Goal: Contribute content: Add original content to the website for others to see

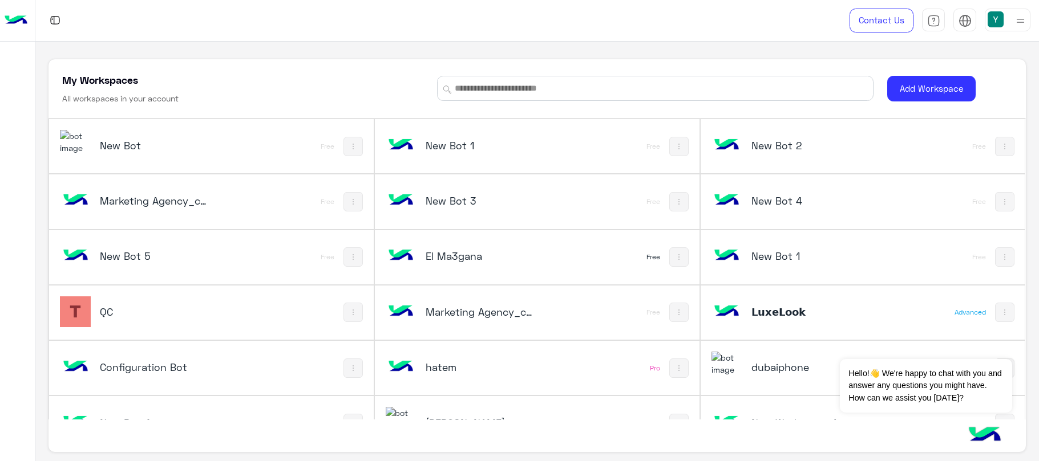
click at [92, 311] on div "QC" at bounding box center [151, 313] width 182 height 33
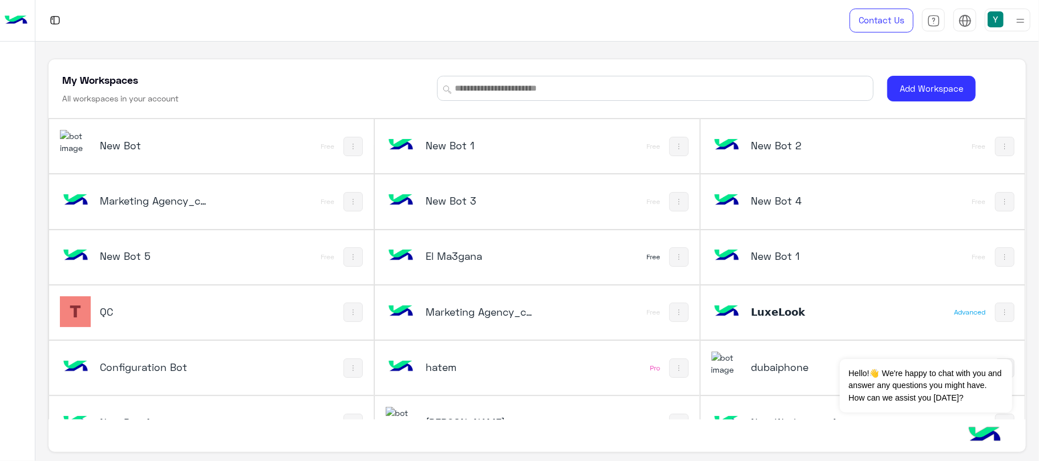
click at [108, 309] on h5 "QC" at bounding box center [154, 312] width 109 height 14
click at [156, 313] on h5 "QC" at bounding box center [154, 312] width 109 height 14
click at [90, 310] on img at bounding box center [75, 312] width 31 height 31
click at [121, 315] on h5 "QC" at bounding box center [154, 312] width 109 height 14
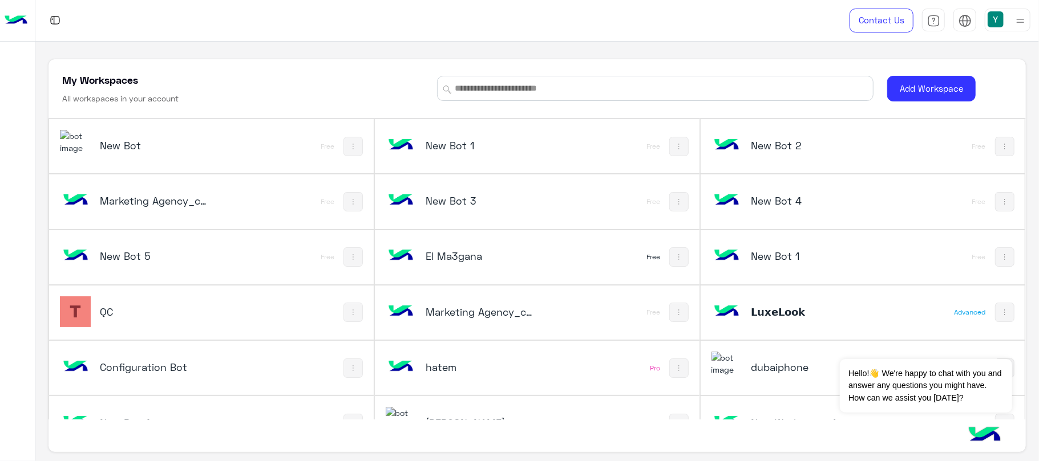
click at [121, 315] on h5 "QC" at bounding box center [154, 312] width 109 height 14
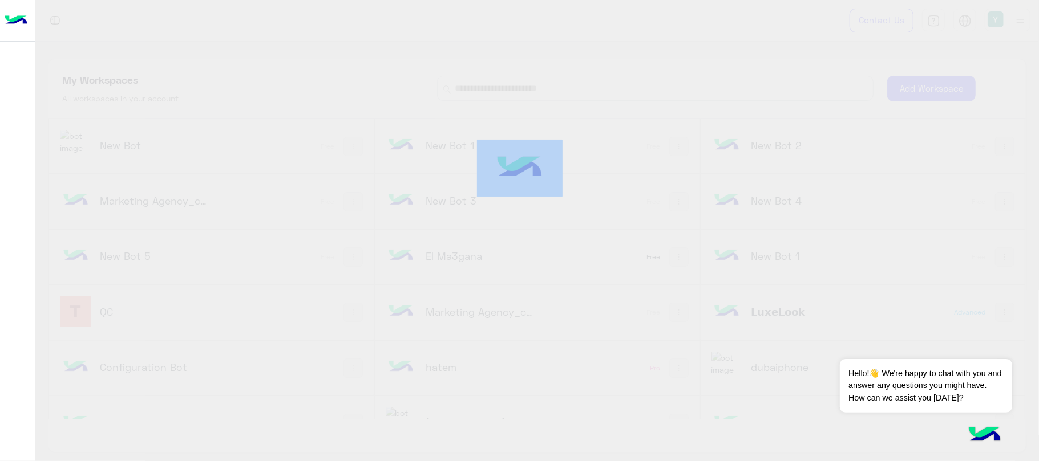
click at [121, 315] on div at bounding box center [519, 230] width 1039 height 461
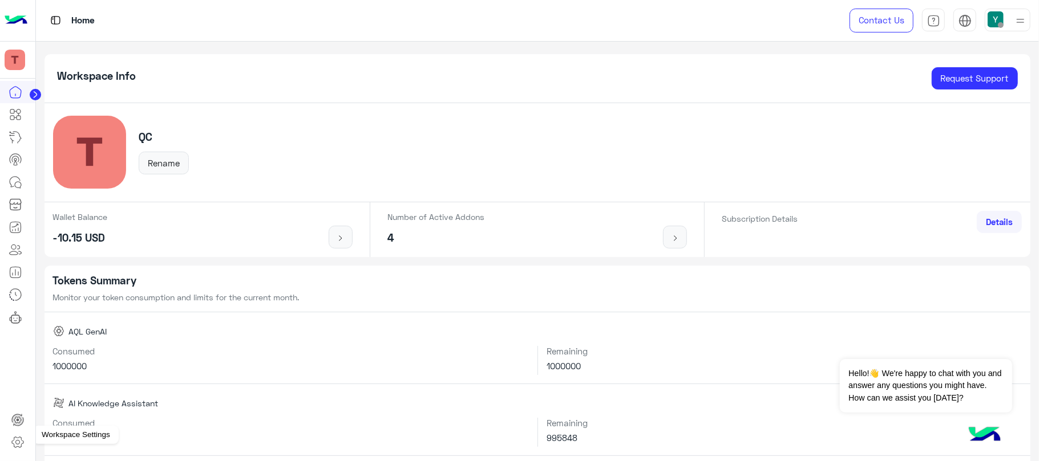
click at [19, 445] on icon at bounding box center [17, 443] width 4 height 4
click at [19, 437] on icon at bounding box center [18, 443] width 14 height 14
click at [18, 438] on icon at bounding box center [18, 443] width 14 height 14
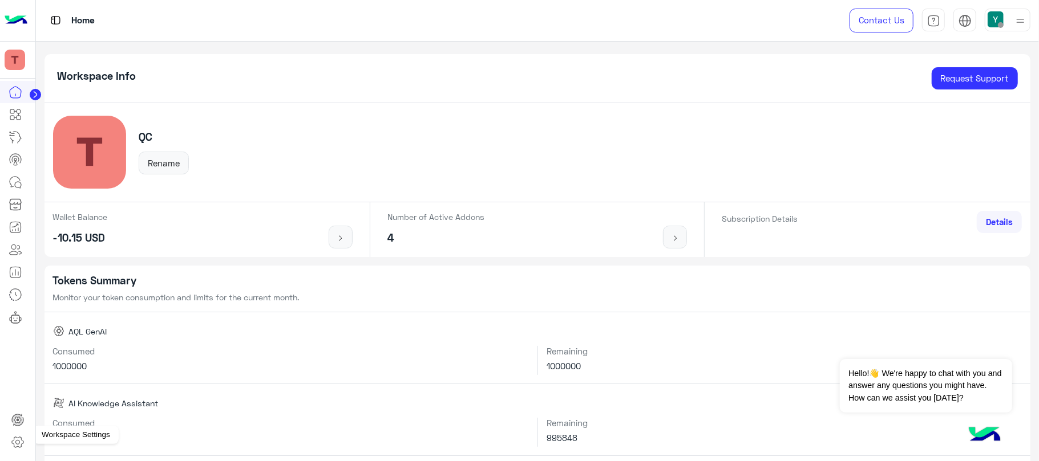
click at [12, 449] on icon at bounding box center [18, 443] width 14 height 14
click at [14, 441] on icon at bounding box center [18, 443] width 14 height 14
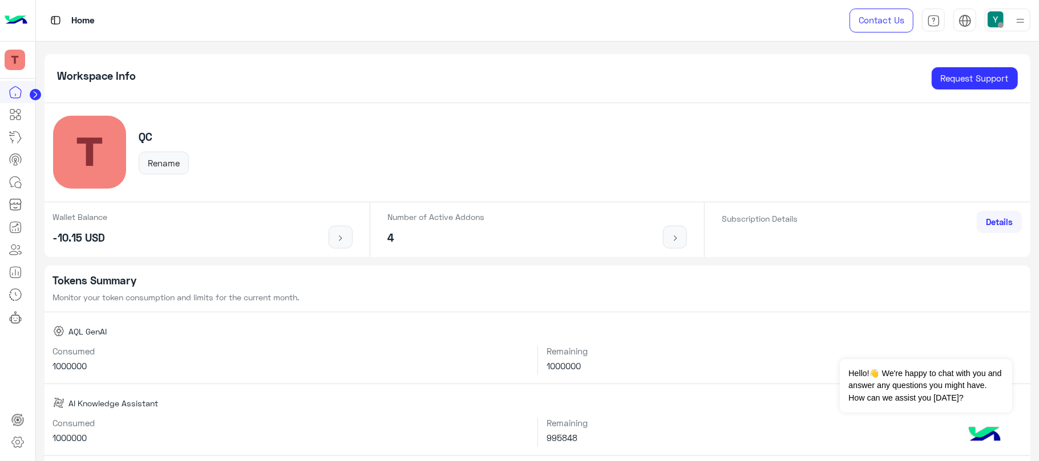
click at [14, 441] on icon at bounding box center [18, 443] width 14 height 14
click at [15, 441] on icon at bounding box center [18, 443] width 14 height 14
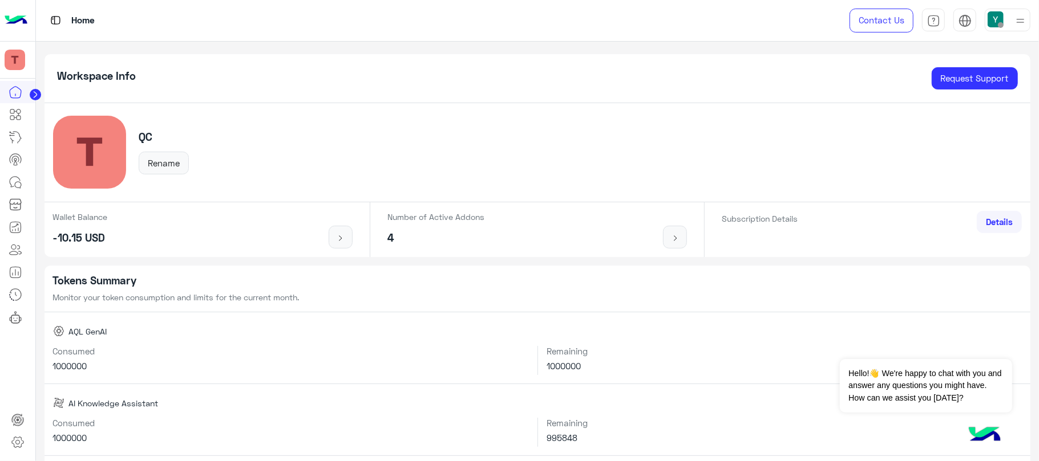
click at [15, 441] on icon at bounding box center [18, 443] width 14 height 14
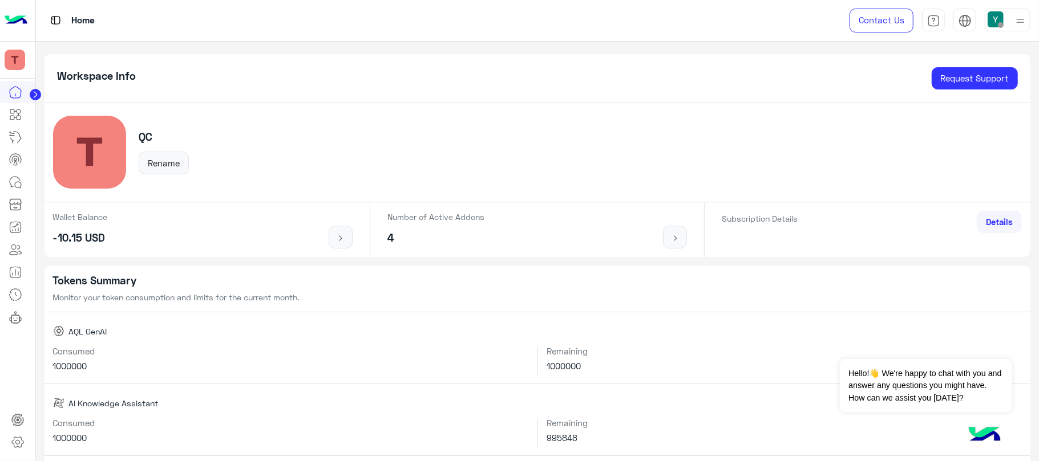
click at [15, 441] on icon at bounding box center [18, 443] width 14 height 14
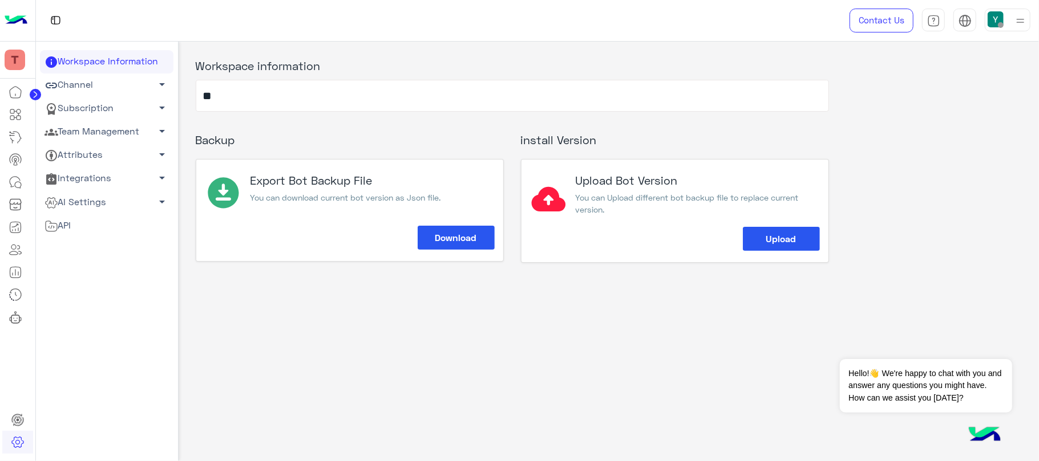
click at [81, 199] on link "AI Settings arrow_drop_down" at bounding box center [106, 201] width 133 height 23
click at [80, 257] on link "Language Configuration" at bounding box center [106, 264] width 133 height 20
click at [79, 242] on link "Voice Models" at bounding box center [106, 244] width 133 height 20
click at [88, 237] on link "Voice Models" at bounding box center [106, 244] width 133 height 20
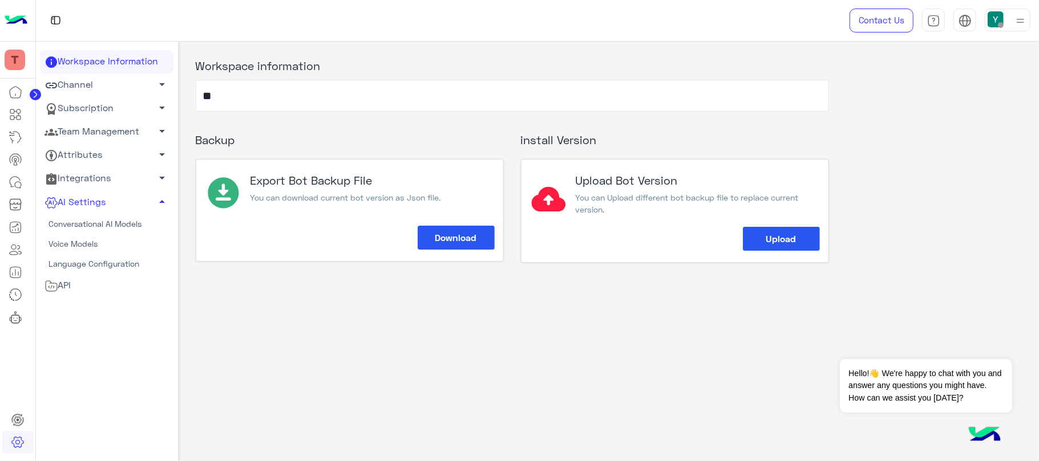
click at [67, 240] on link "Voice Models" at bounding box center [106, 244] width 133 height 20
click at [78, 236] on link "Voice Models" at bounding box center [106, 244] width 133 height 20
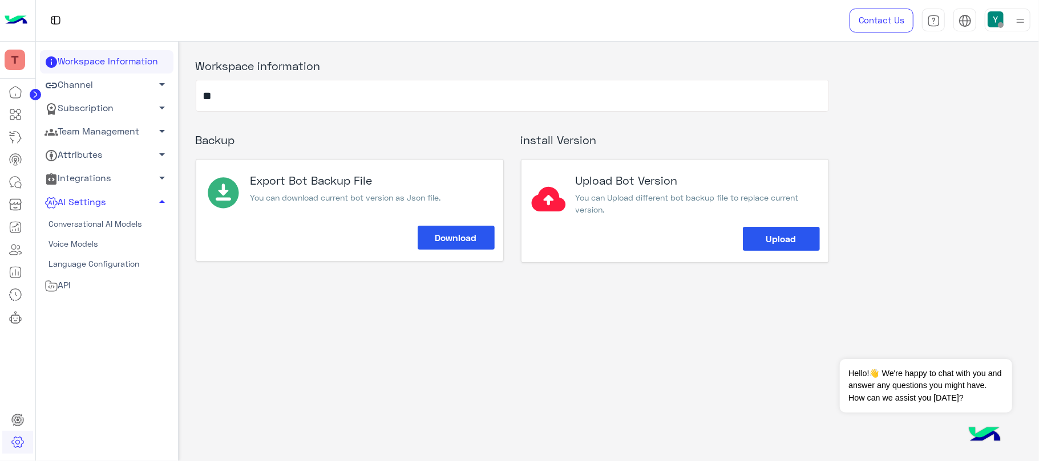
click at [87, 238] on link "Voice Models" at bounding box center [106, 244] width 133 height 20
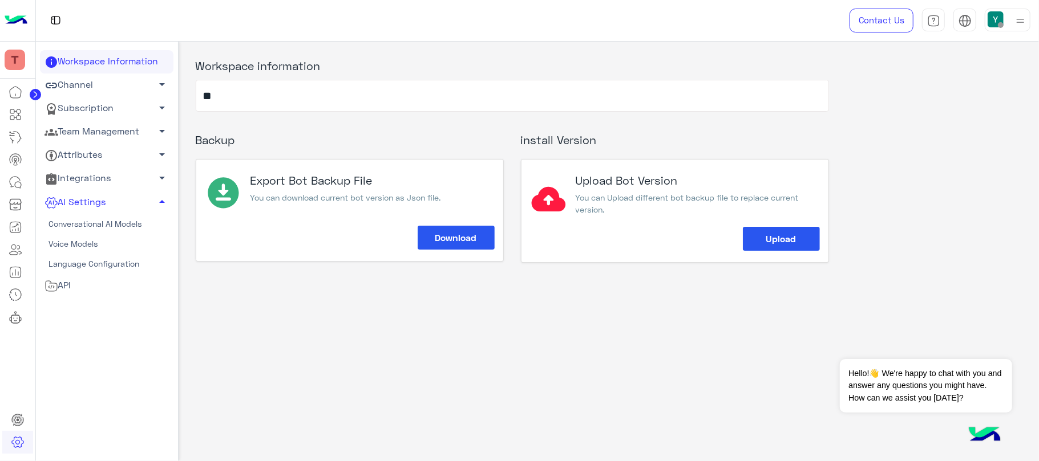
click at [87, 238] on link "Voice Models" at bounding box center [106, 244] width 133 height 20
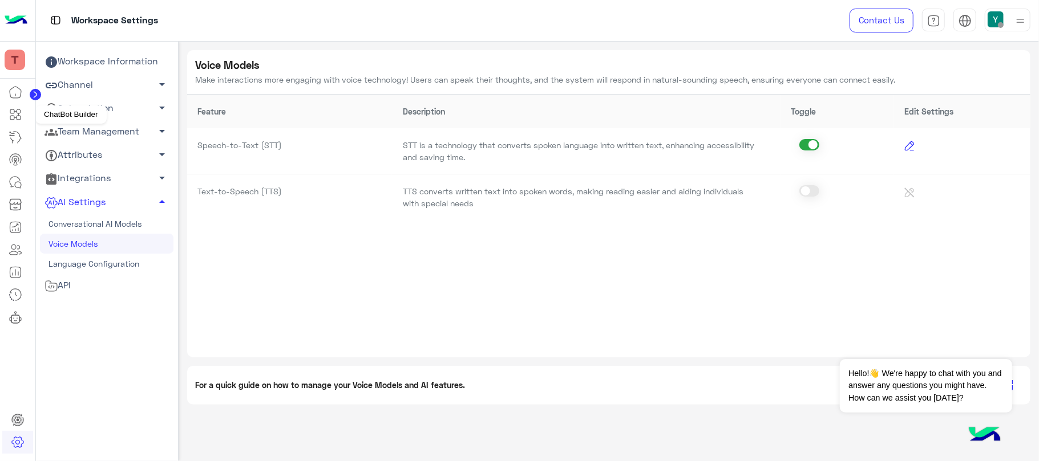
click at [17, 117] on icon at bounding box center [16, 115] width 5 height 6
click at [14, 121] on icon at bounding box center [16, 115] width 14 height 14
click at [94, 107] on link "Subscription arrow_drop_down" at bounding box center [106, 108] width 133 height 23
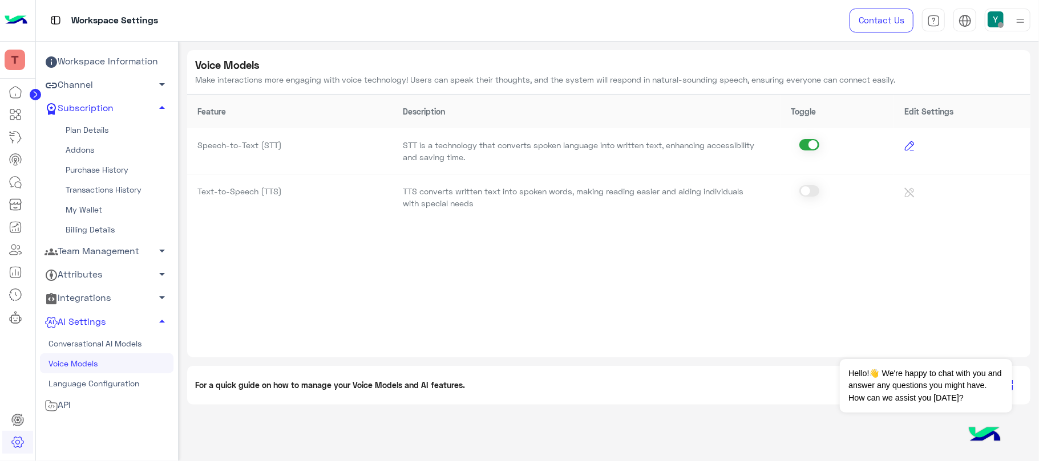
click at [94, 122] on link "Plan Details" at bounding box center [106, 130] width 133 height 20
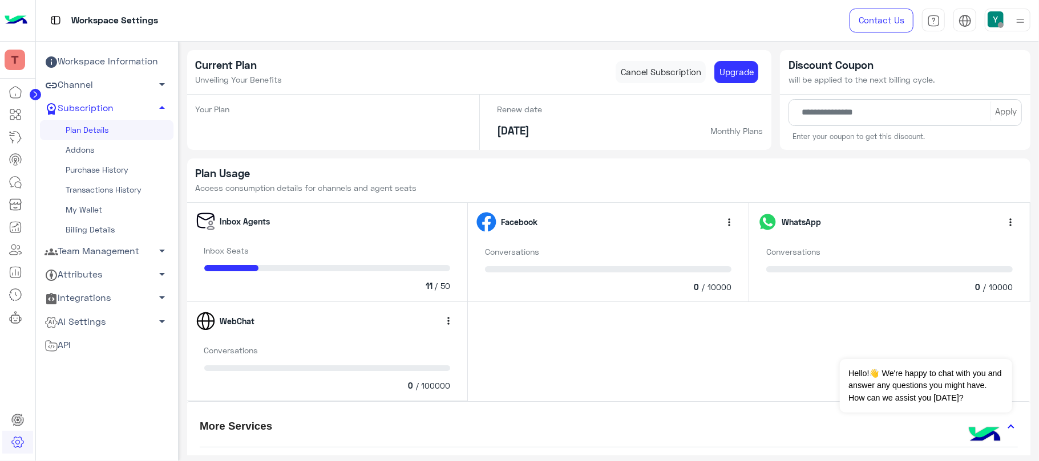
click at [94, 146] on link "Addons" at bounding box center [106, 150] width 133 height 20
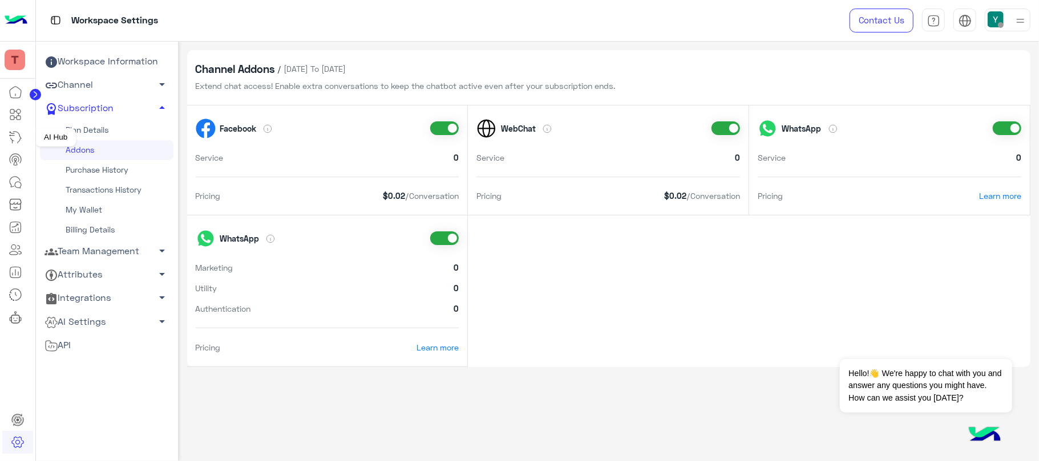
click at [9, 135] on icon at bounding box center [16, 138] width 14 height 14
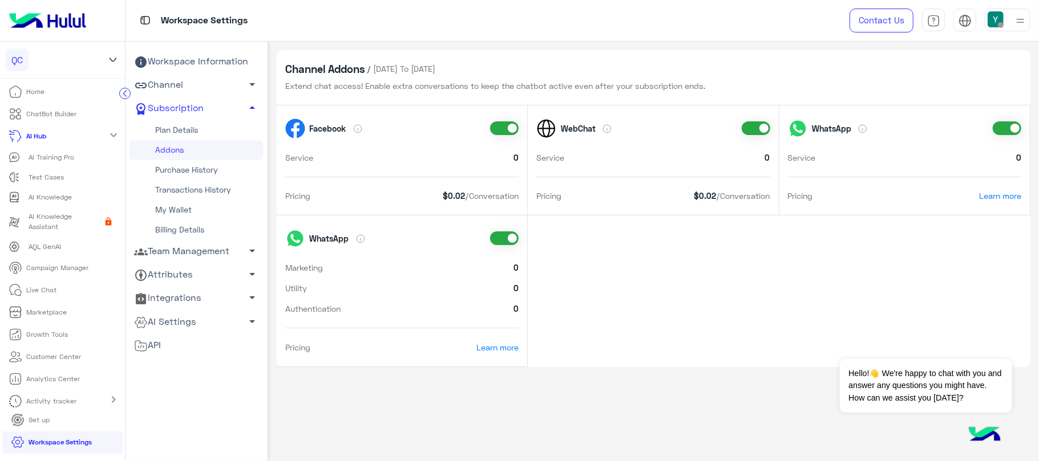
click at [9, 135] on icon at bounding box center [16, 136] width 14 height 14
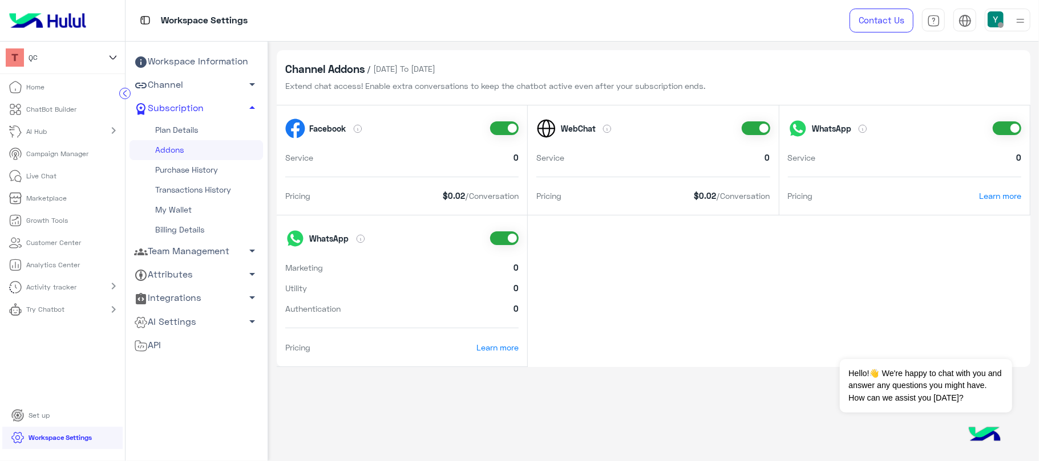
click at [42, 138] on link "AI Hub" at bounding box center [30, 132] width 60 height 22
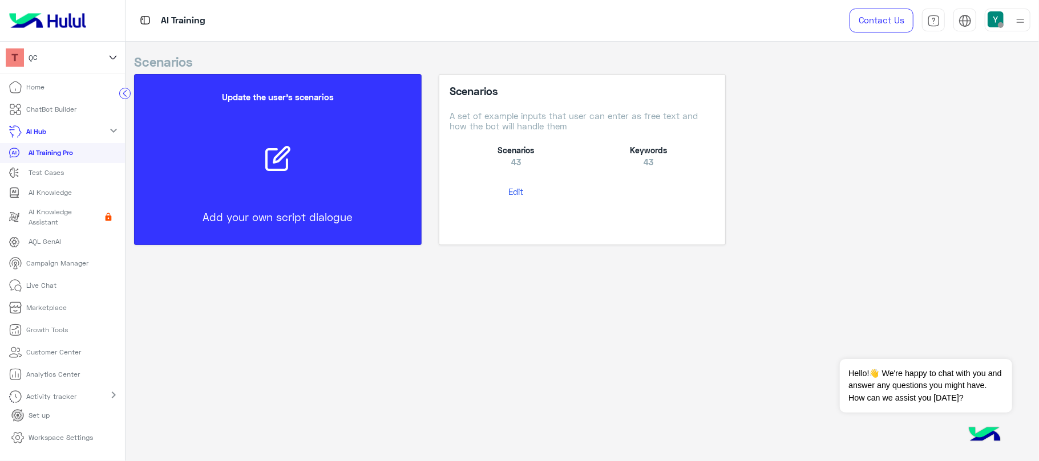
click at [516, 188] on button "Edit" at bounding box center [515, 191] width 132 height 21
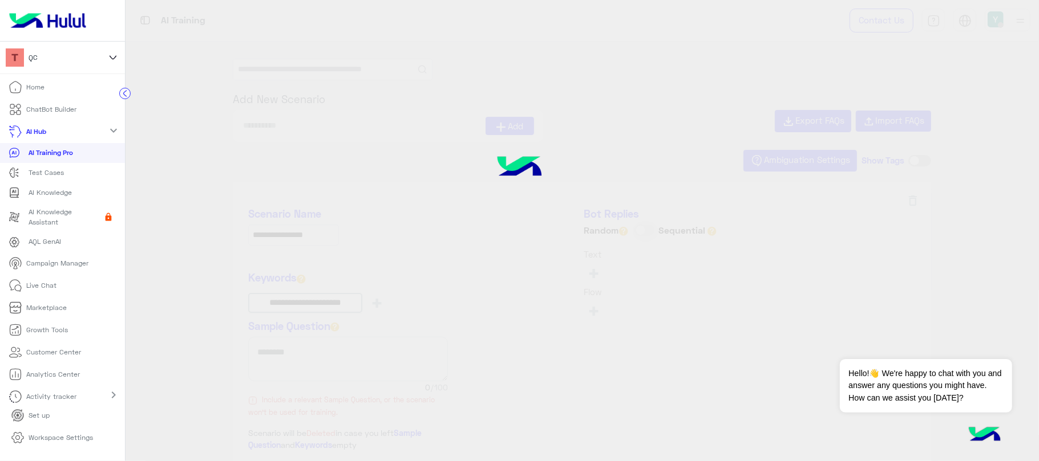
type input "**********"
type input "*****"
type input "****"
type input "**********"
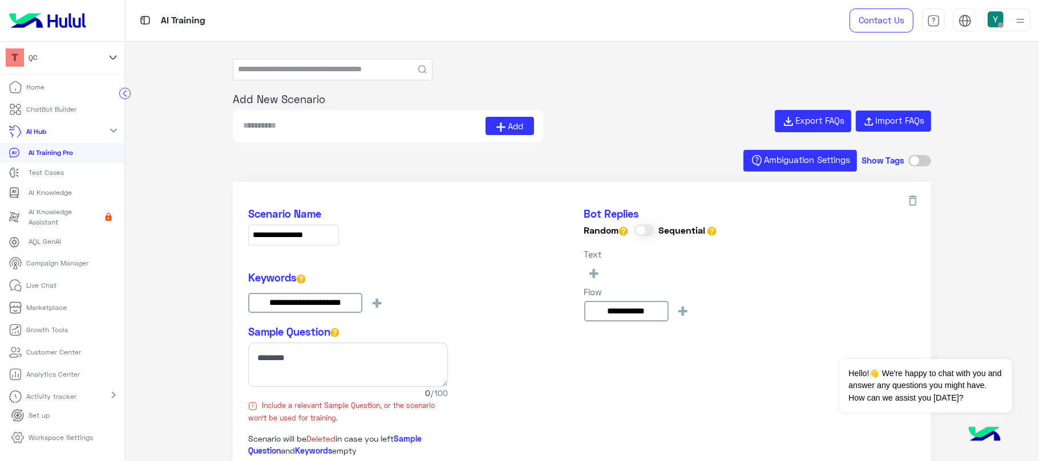
click at [391, 72] on input "text" at bounding box center [332, 69] width 198 height 21
type input "*"
type input "**********"
click at [418, 65] on button "submit" at bounding box center [422, 69] width 9 height 9
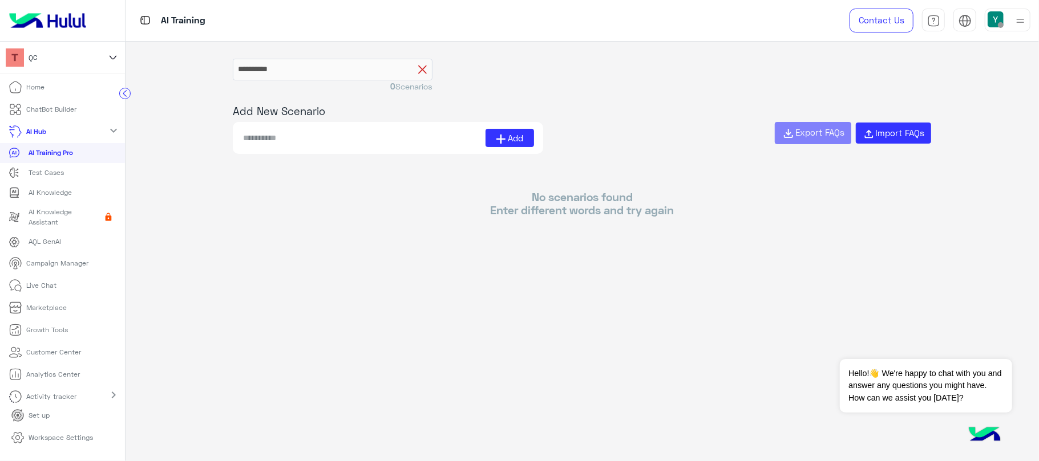
click at [420, 73] on form "**********" at bounding box center [333, 70] width 200 height 22
click at [422, 70] on icon at bounding box center [422, 69] width 9 height 9
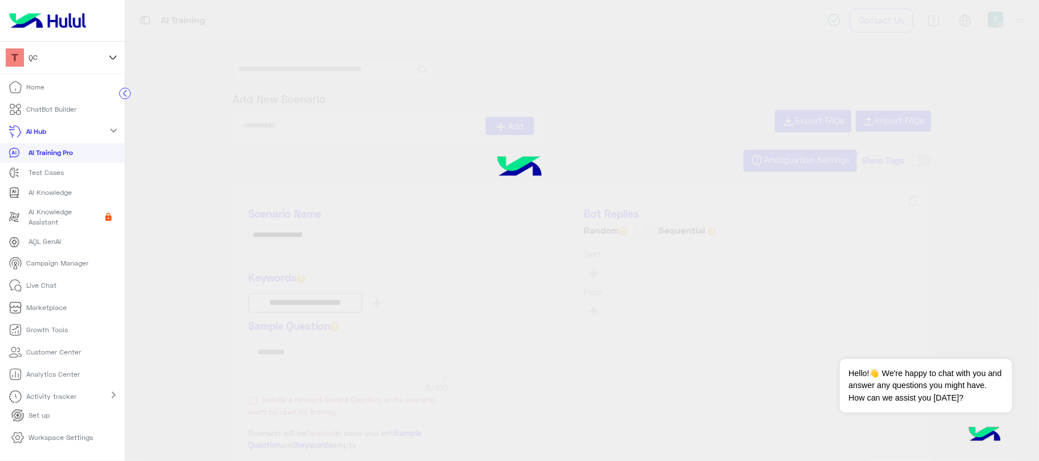
type input "**********"
type input "****"
type input "**********"
type input "*****"
type input "**********"
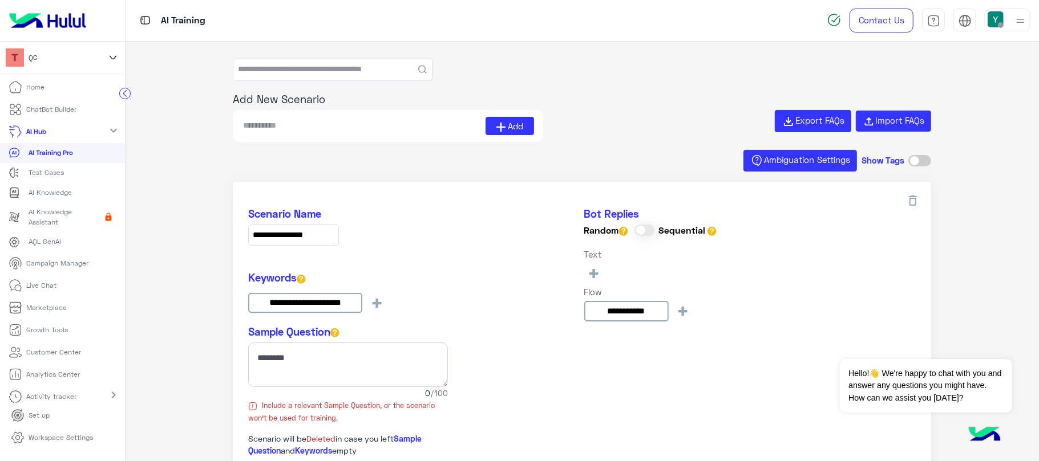
click at [360, 71] on input "text" at bounding box center [332, 69] width 198 height 21
type input "**********"
click at [418, 65] on button "submit" at bounding box center [422, 69] width 9 height 9
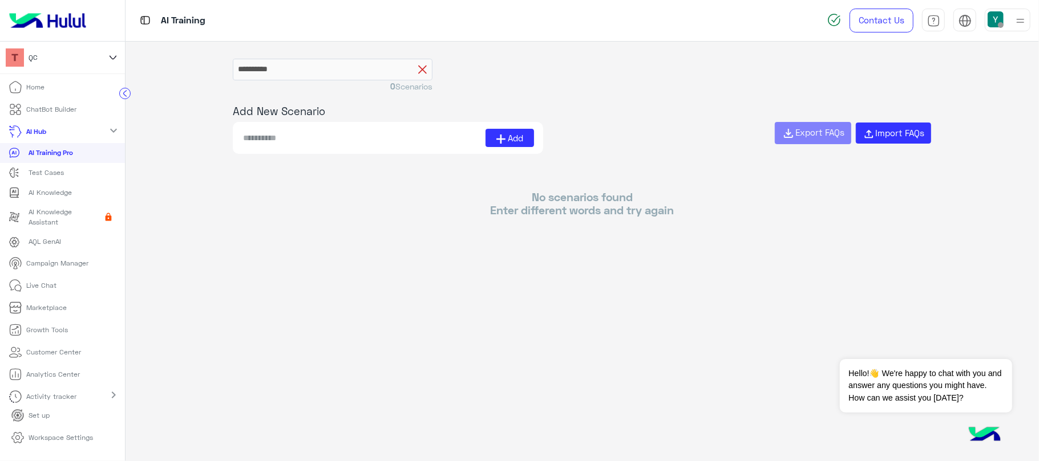
click at [422, 70] on icon at bounding box center [422, 69] width 9 height 9
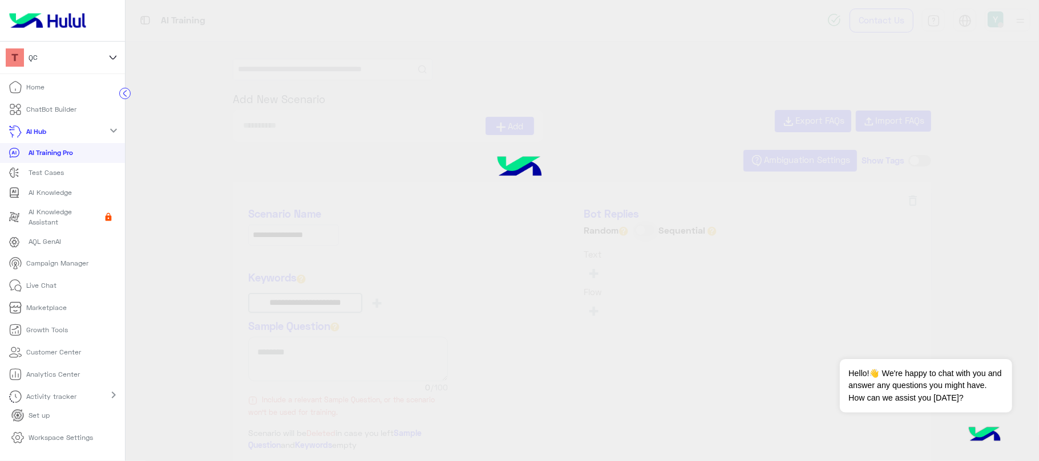
type input "**********"
type input "*****"
type input "****"
type input "**********"
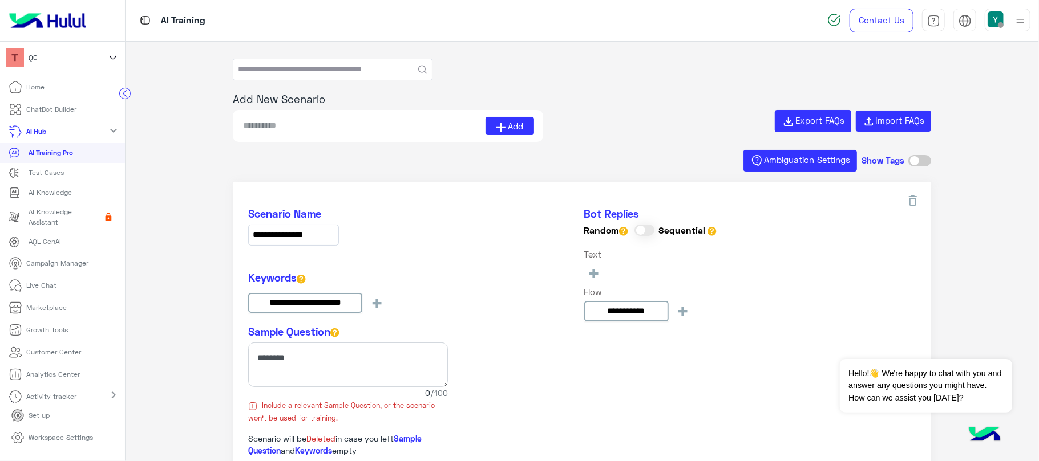
click at [448, 135] on input at bounding box center [363, 126] width 243 height 18
type input "**********"
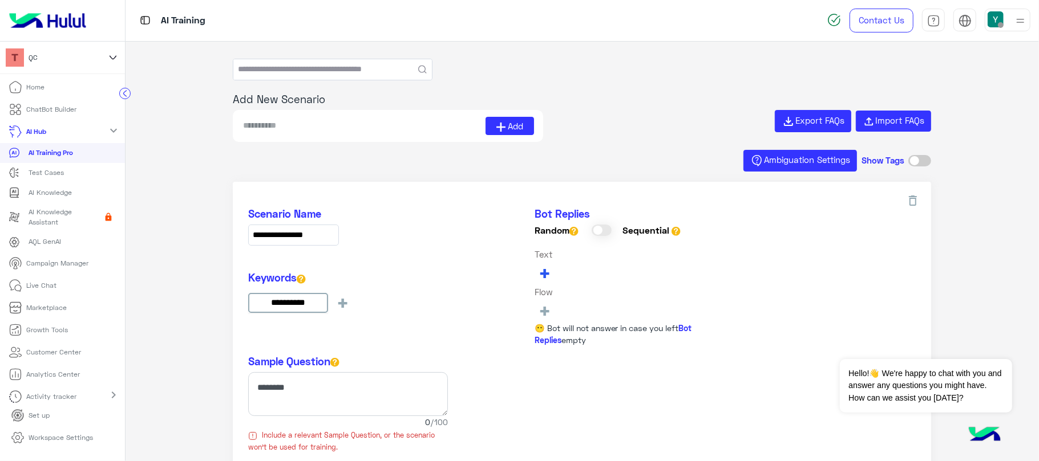
click at [545, 273] on span "+" at bounding box center [544, 273] width 13 height 19
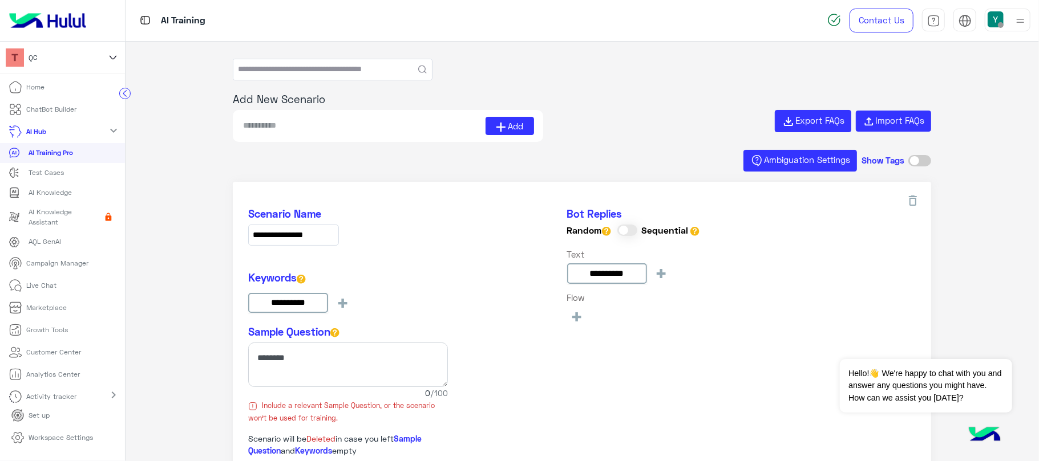
type input "**********"
click at [648, 141] on div "Add Export FAQs Import FAQs" at bounding box center [582, 126] width 698 height 32
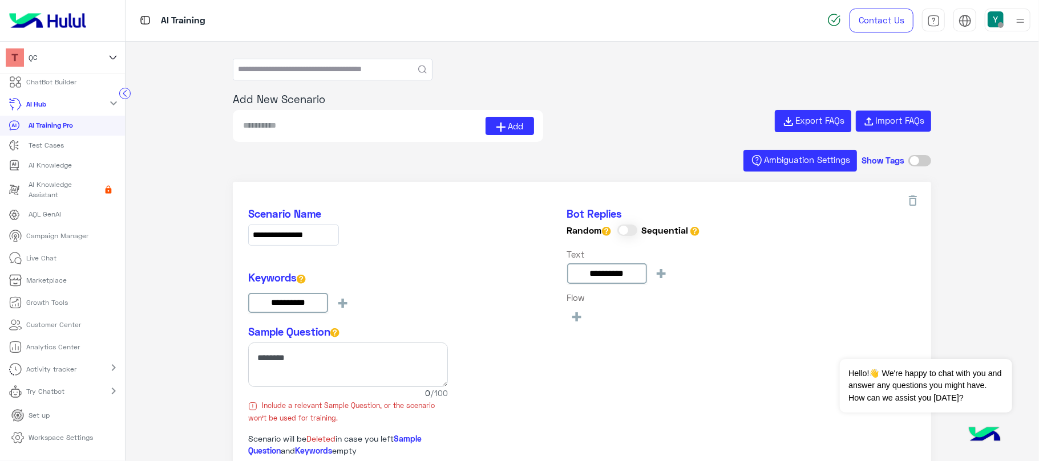
click at [72, 397] on link "Try Chatbot" at bounding box center [39, 391] width 78 height 22
drag, startPoint x: 124, startPoint y: 341, endPoint x: 116, endPoint y: 386, distance: 45.8
click at [116, 427] on app-header "QC Home ChatBot Builder AI Hub expand_more AI Training Pro Test Cases AI Knowle…" at bounding box center [62, 230] width 125 height 461
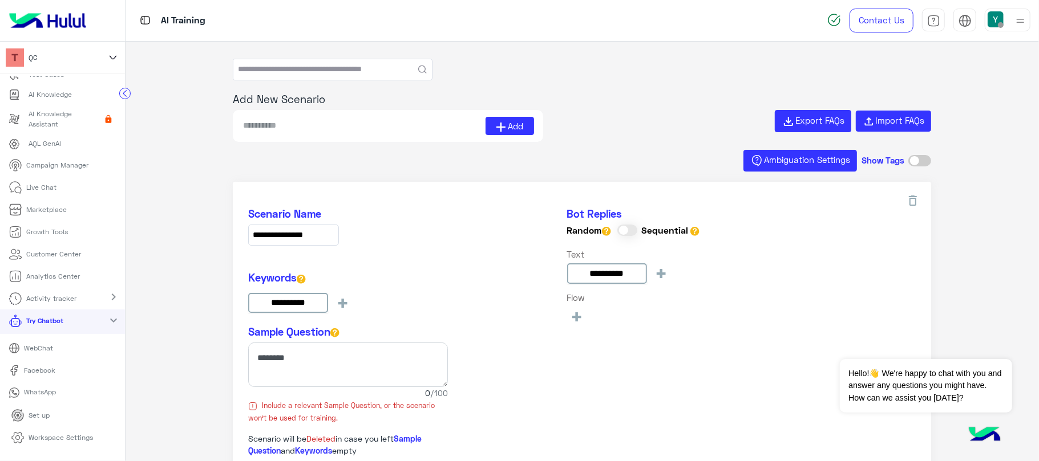
click at [42, 447] on link "Workspace Settings" at bounding box center [52, 438] width 100 height 22
click at [42, 437] on p "Workspace Settings" at bounding box center [61, 438] width 64 height 10
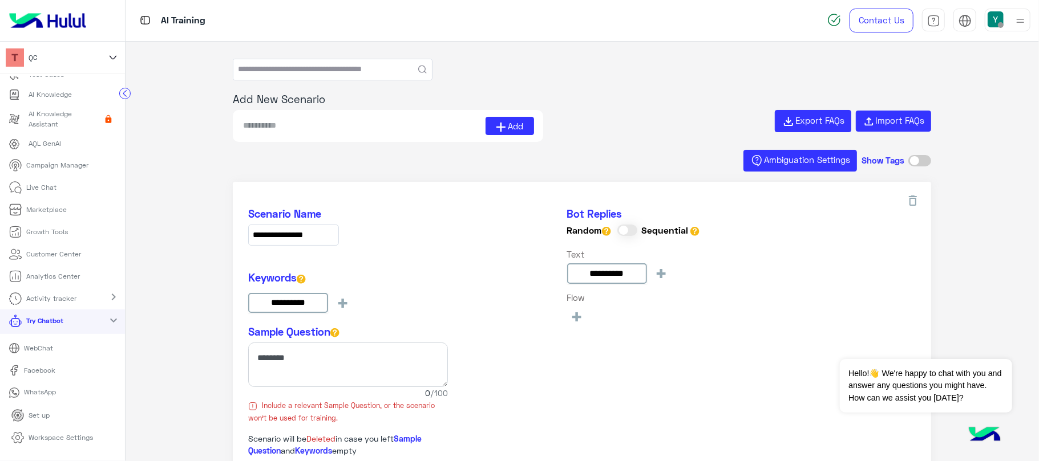
click at [42, 437] on p "Workspace Settings" at bounding box center [61, 438] width 64 height 10
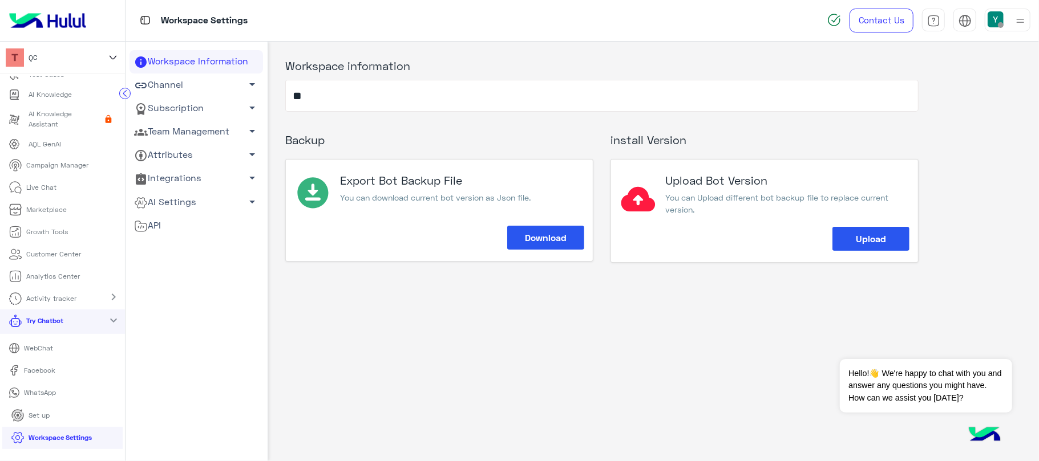
click at [183, 86] on link "Channel arrow_drop_down" at bounding box center [195, 85] width 133 height 23
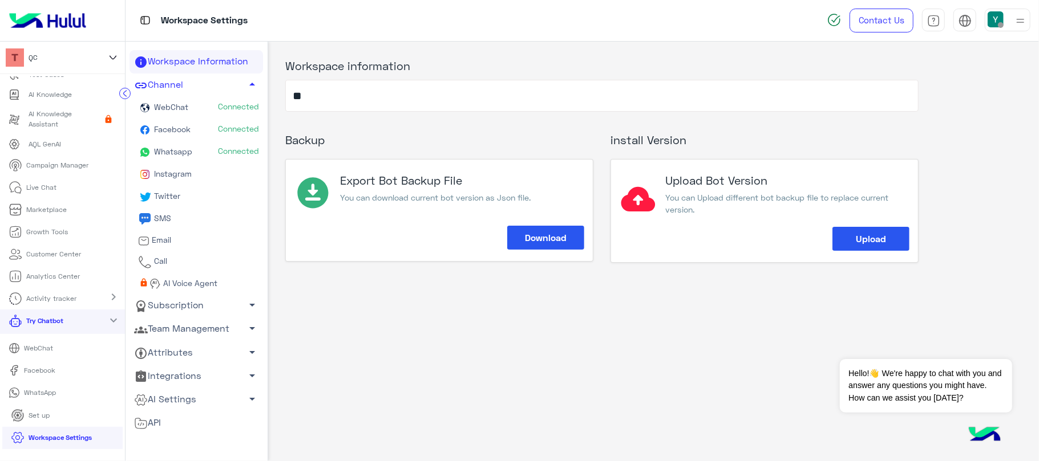
click at [172, 388] on link "AI Settings arrow_drop_down" at bounding box center [195, 399] width 133 height 23
click at [172, 440] on link "Voice Models" at bounding box center [195, 441] width 133 height 20
click at [167, 440] on div "Workspace Information Channel arrow_drop_up WebChat Connected Facebook Connecte…" at bounding box center [195, 280] width 133 height 461
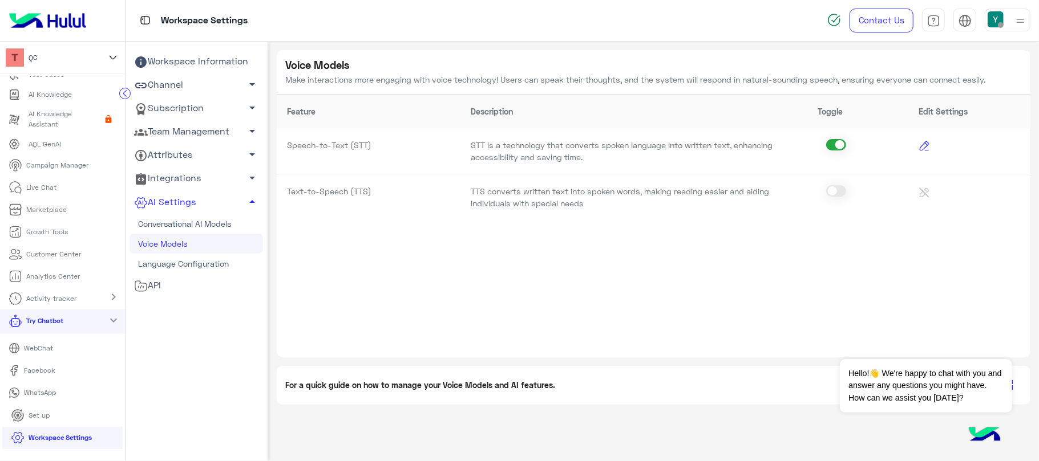
click at [925, 145] on img at bounding box center [924, 146] width 10 height 10
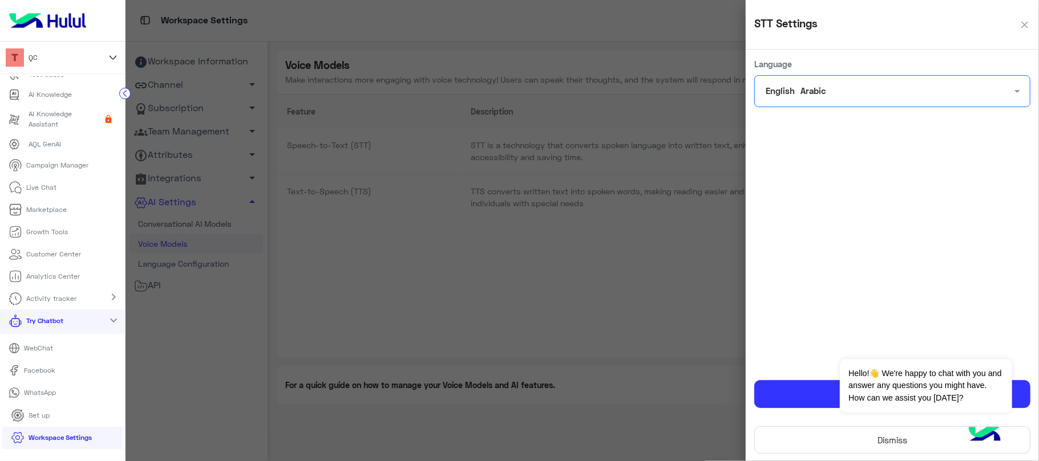
click at [790, 89] on span "English" at bounding box center [780, 91] width 35 height 14
click at [785, 142] on span "English" at bounding box center [786, 143] width 35 height 12
click at [797, 388] on button "Save" at bounding box center [892, 394] width 276 height 28
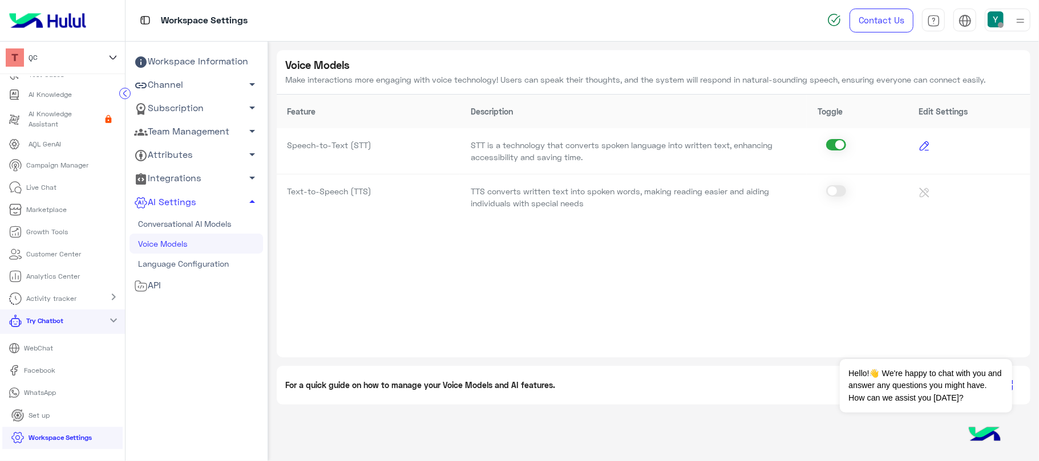
click at [293, 269] on div "Feature Description Toggle Edit Settings Speech-to-Text (STT) STT is a technolo…" at bounding box center [653, 226] width 753 height 263
click at [190, 74] on link "Channel arrow_drop_down" at bounding box center [195, 85] width 133 height 23
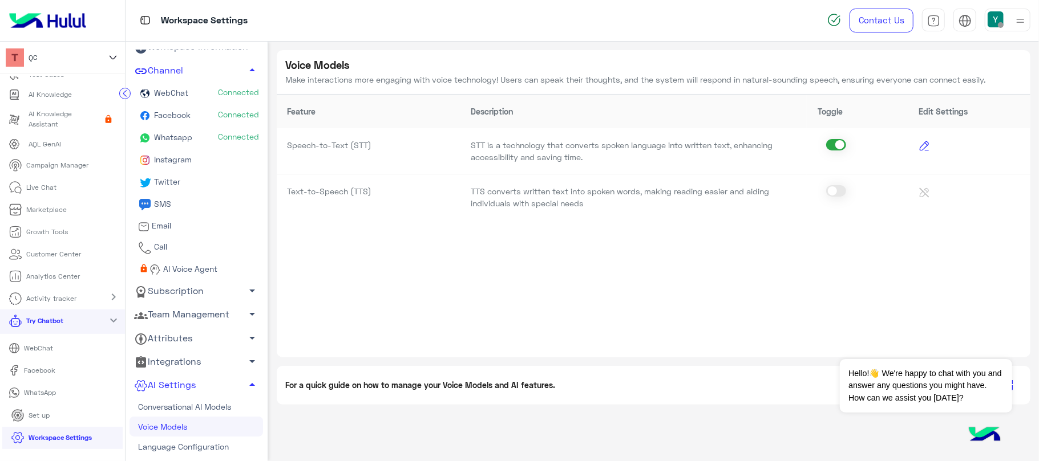
scroll to position [31, 0]
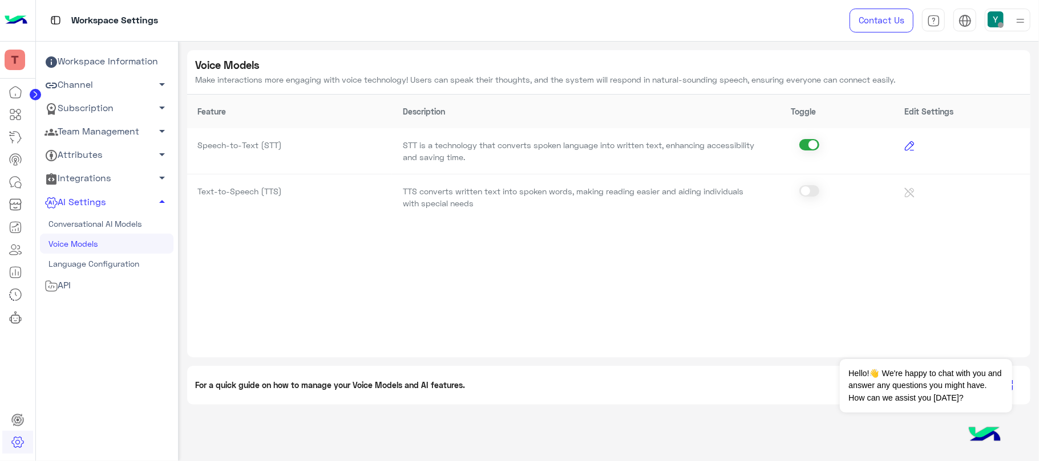
click at [92, 81] on link "Channel arrow_drop_down" at bounding box center [106, 85] width 133 height 23
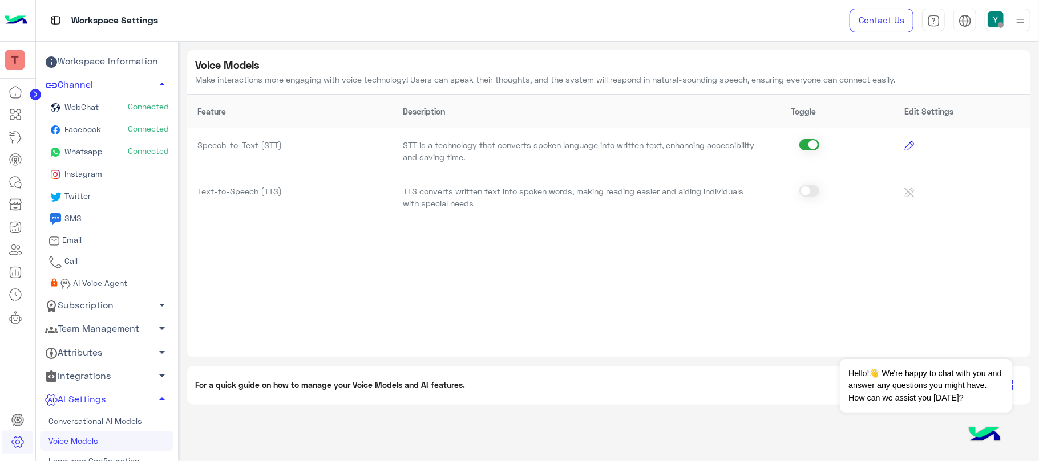
click at [86, 299] on link "Subscription arrow_drop_down" at bounding box center [106, 305] width 133 height 23
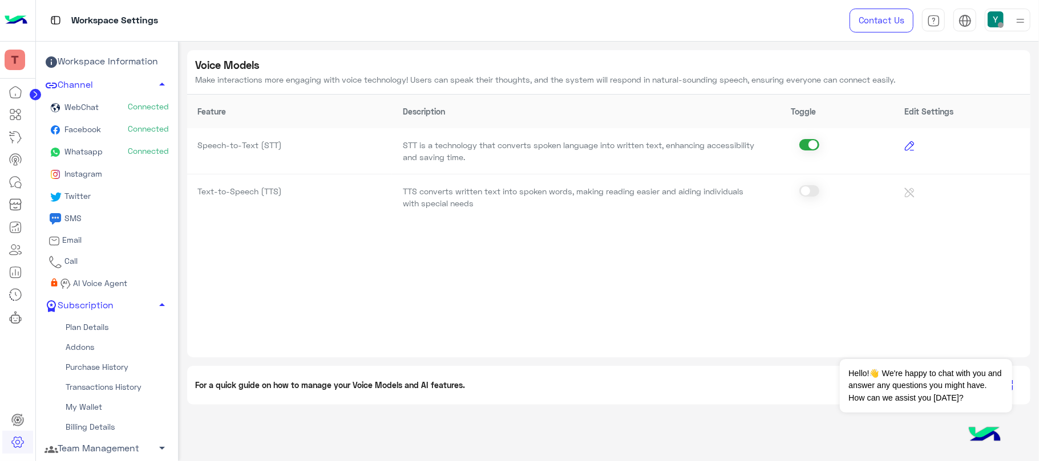
click at [86, 322] on link "Plan Details" at bounding box center [106, 328] width 133 height 20
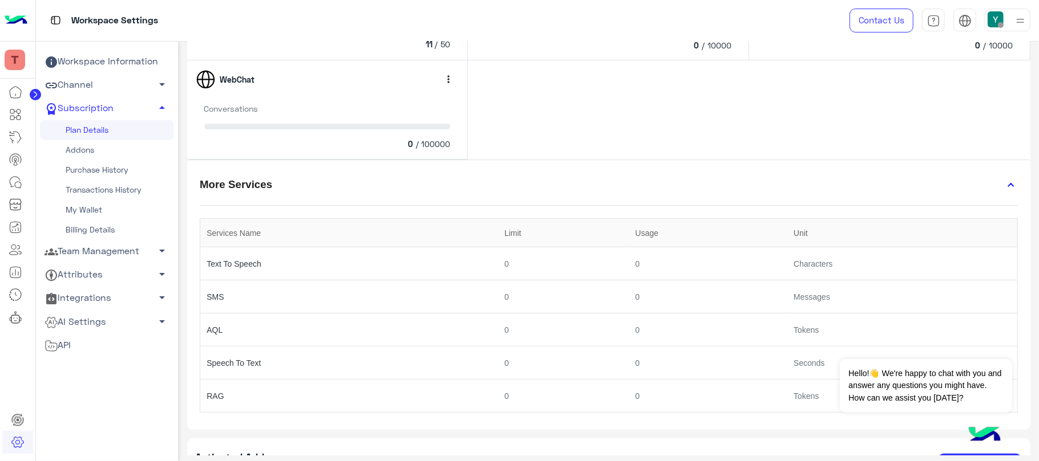
scroll to position [249, 0]
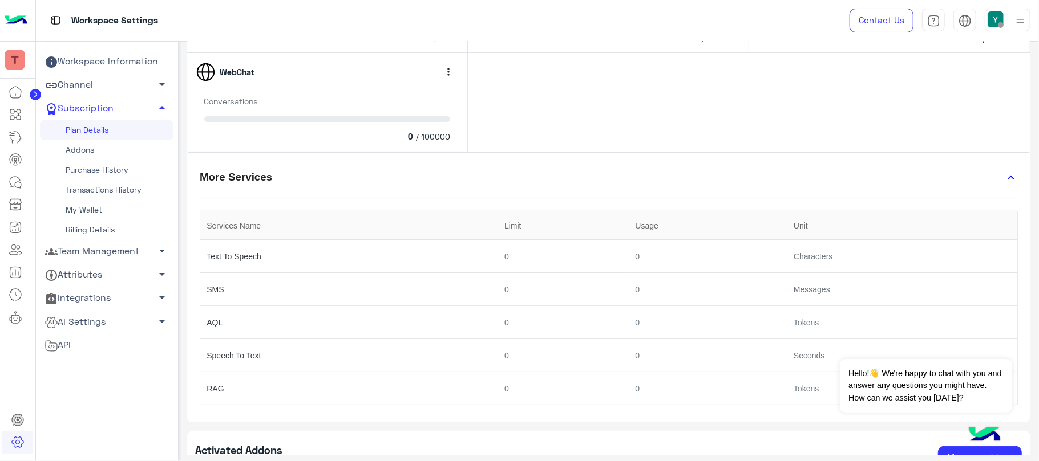
click at [86, 142] on link "Addons" at bounding box center [106, 150] width 133 height 20
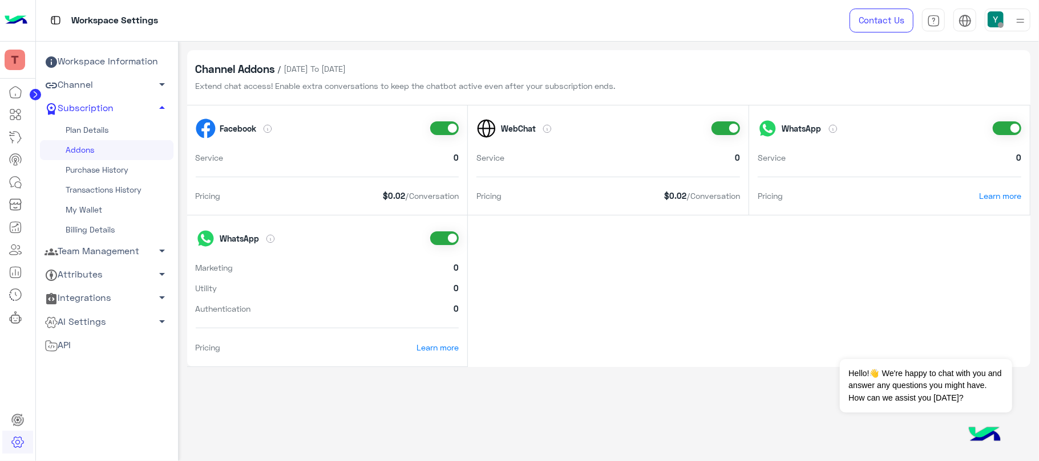
click at [89, 204] on link "My Wallet" at bounding box center [106, 210] width 133 height 20
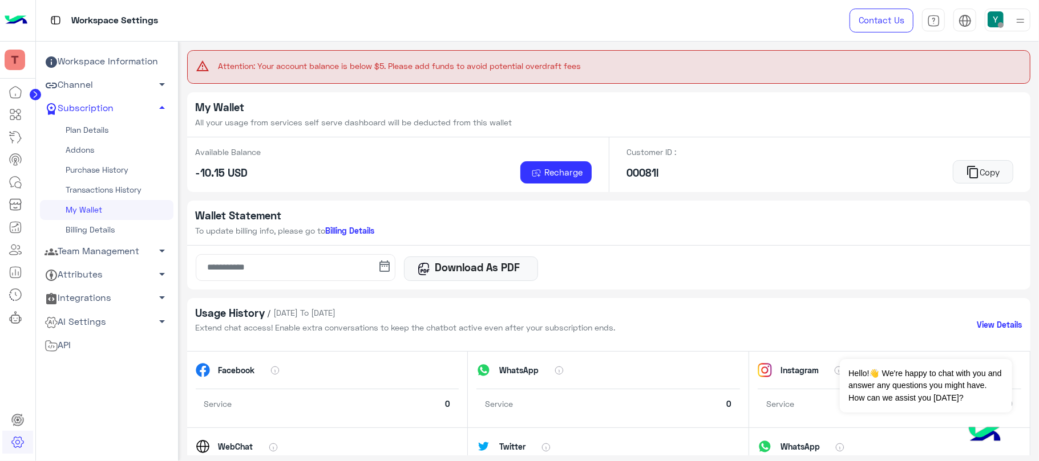
click at [90, 130] on link "Plan Details" at bounding box center [106, 130] width 133 height 20
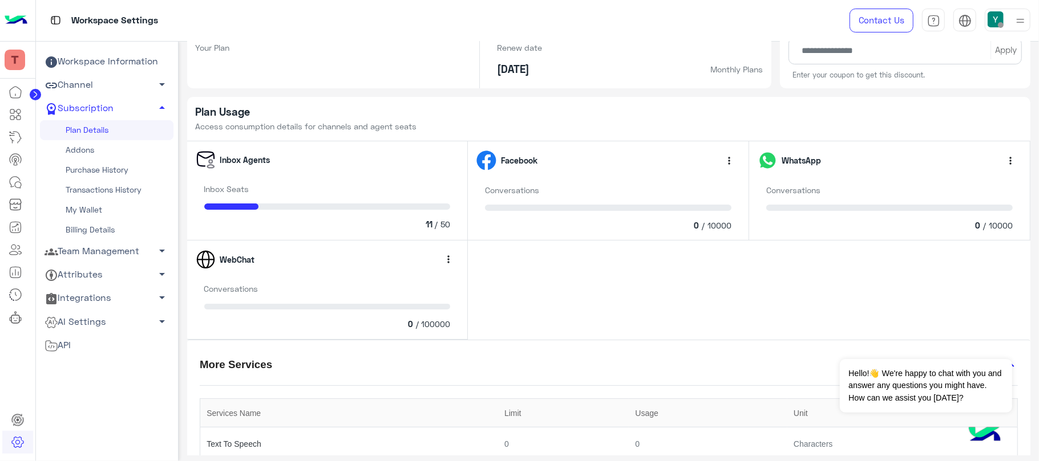
scroll to position [249, 0]
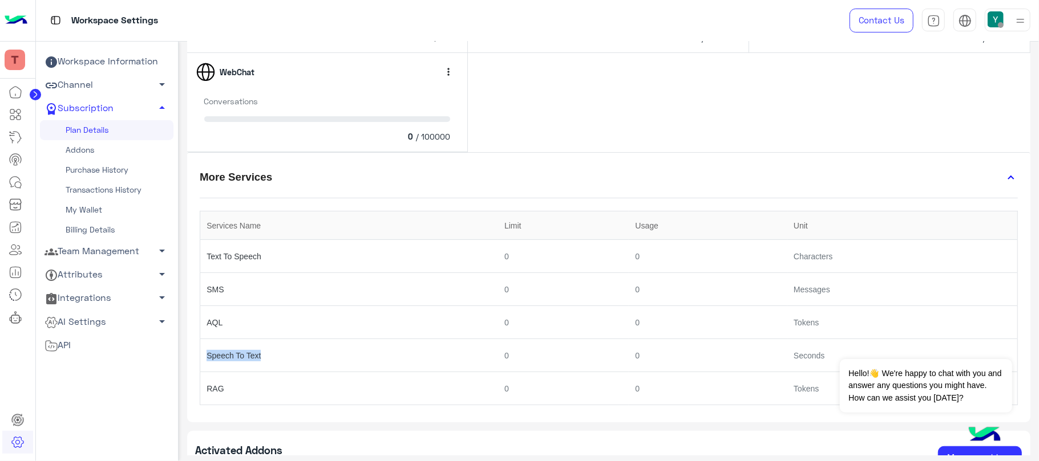
drag, startPoint x: 204, startPoint y: 355, endPoint x: 295, endPoint y: 356, distance: 90.7
click at [295, 356] on td "Speech To Text" at bounding box center [349, 355] width 298 height 33
click at [295, 355] on td "Speech To Text" at bounding box center [349, 355] width 298 height 33
drag, startPoint x: 641, startPoint y: 356, endPoint x: 603, endPoint y: 352, distance: 38.4
click at [603, 352] on tr "Speech To Text 0 0 Seconds" at bounding box center [608, 355] width 817 height 33
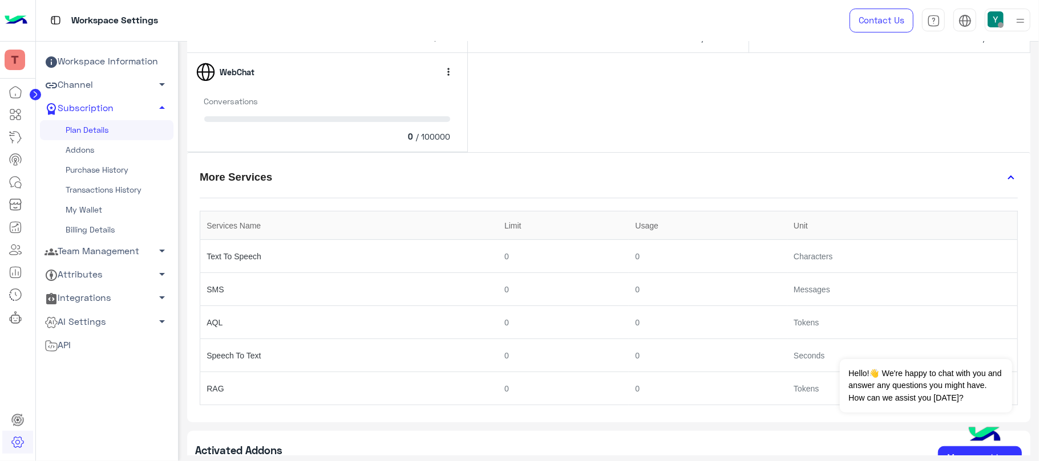
click at [500, 356] on td "0" at bounding box center [563, 355] width 131 height 33
click at [518, 355] on td "0" at bounding box center [563, 355] width 131 height 33
click at [562, 233] on th "Limit" at bounding box center [563, 226] width 131 height 29
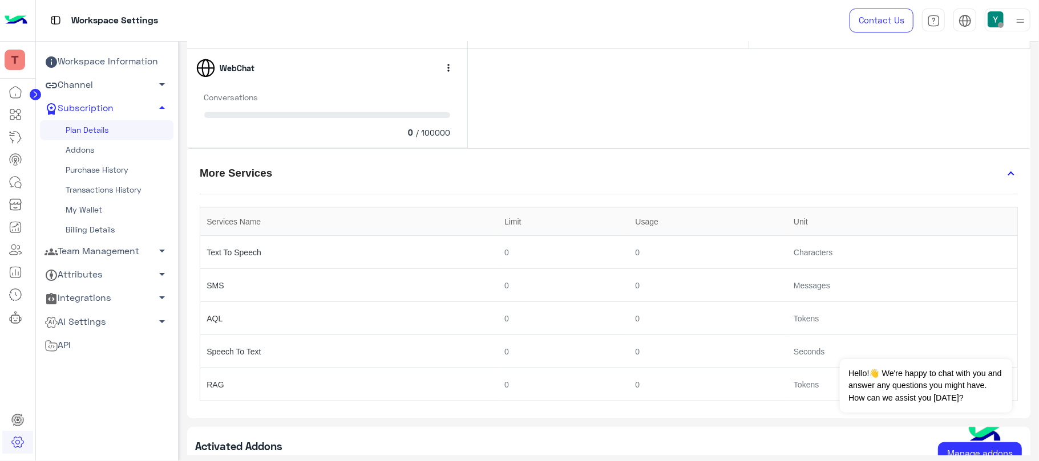
scroll to position [254, 0]
click at [15, 320] on icon at bounding box center [16, 318] width 14 height 14
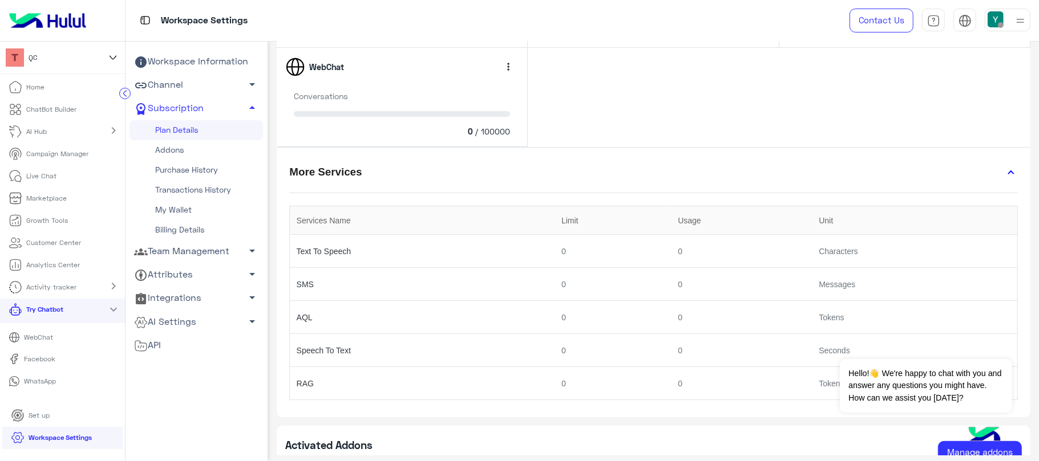
click at [44, 343] on p "WebChat" at bounding box center [39, 338] width 38 height 10
click at [35, 136] on p "AI Hub" at bounding box center [37, 132] width 21 height 10
click at [38, 153] on p "AI Training Pro" at bounding box center [52, 153] width 46 height 10
click at [62, 152] on p "AI Training Pro" at bounding box center [52, 153] width 46 height 10
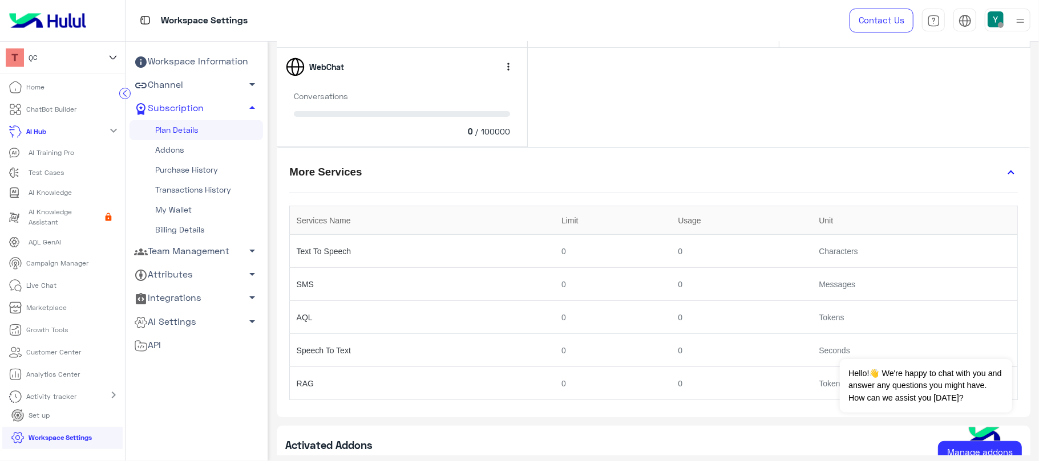
click at [62, 152] on p "AI Training Pro" at bounding box center [52, 153] width 46 height 10
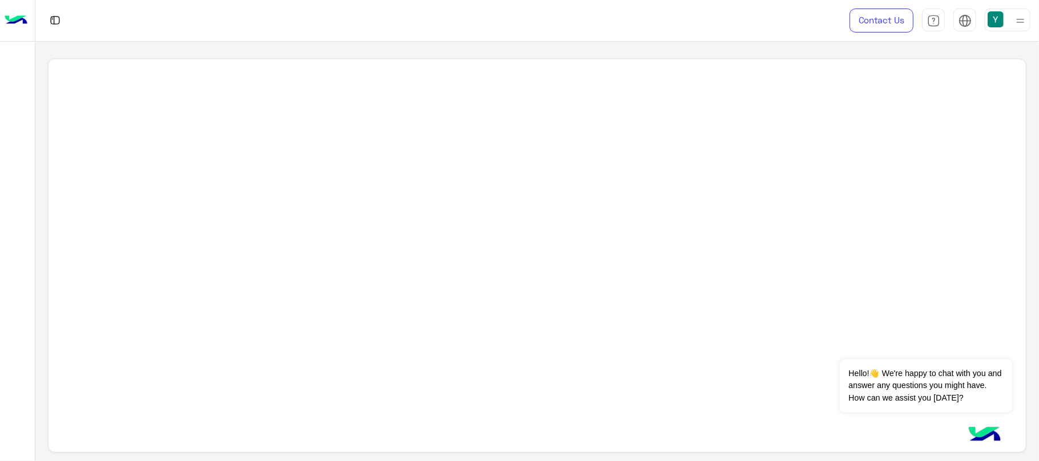
click at [398, 184] on div at bounding box center [537, 256] width 978 height 395
click at [462, 216] on div at bounding box center [537, 256] width 978 height 395
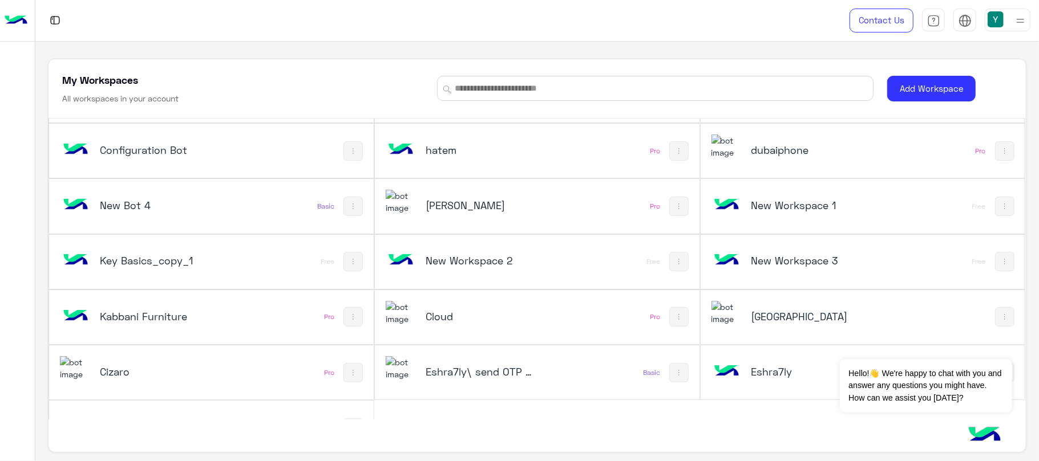
scroll to position [257, 0]
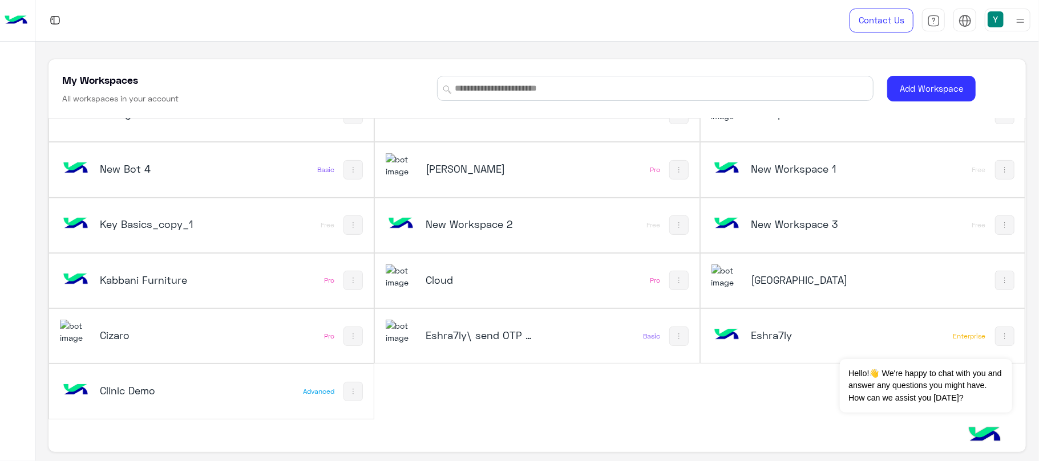
click at [711, 392] on div "New Bot Free New Bot 1 Free New Bot 2 Free Marketing Agency_copy_1 Free New Bot…" at bounding box center [536, 142] width 976 height 555
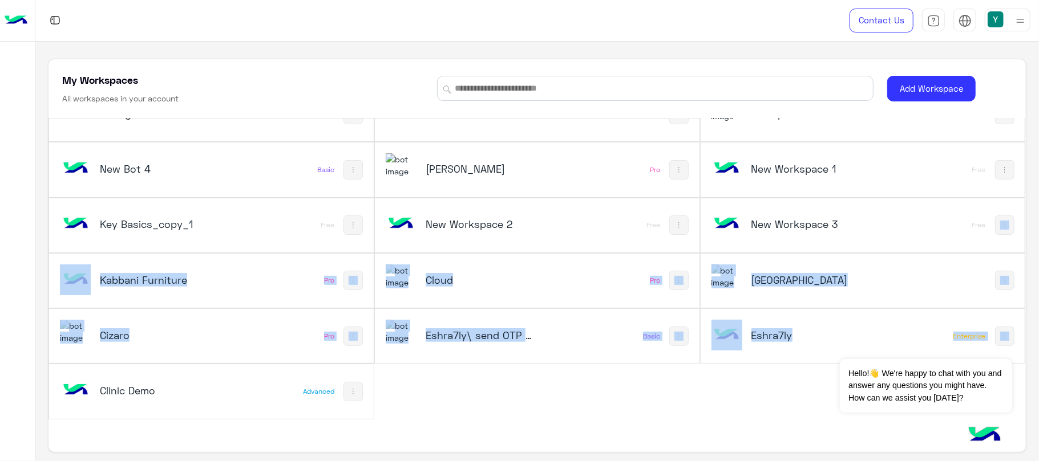
drag, startPoint x: 1016, startPoint y: 327, endPoint x: 1018, endPoint y: 251, distance: 76.4
click at [1018, 251] on div "New Bot Free New Bot 1 Free New Bot 2 Free Marketing Agency_copy_1 Free New Bot…" at bounding box center [536, 269] width 976 height 301
click at [1034, 250] on div "My Workspaces All workspaces in your account Add Workspace New Bot Free New Bot…" at bounding box center [536, 252] width 1003 height 420
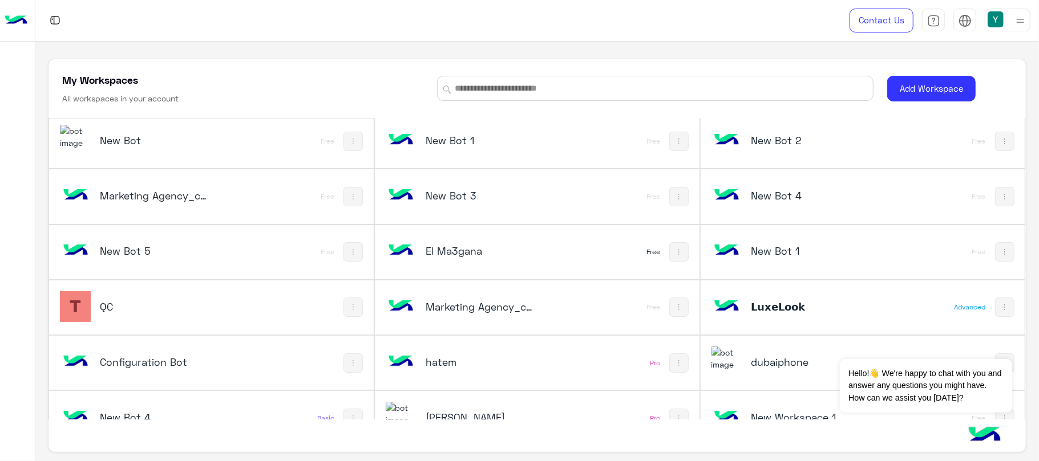
scroll to position [0, 0]
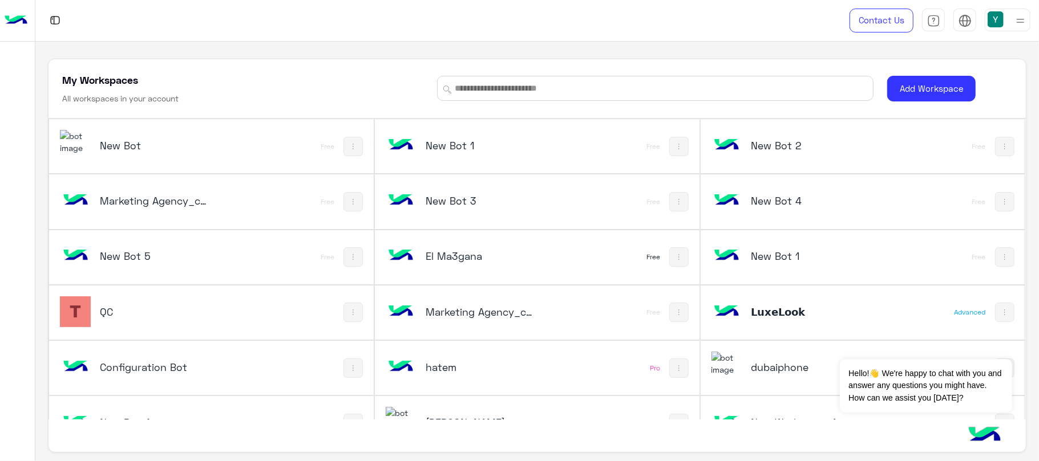
click at [98, 324] on div "QC" at bounding box center [151, 313] width 182 height 33
click at [76, 315] on img at bounding box center [75, 312] width 31 height 31
click at [105, 315] on h5 "QC" at bounding box center [154, 312] width 109 height 14
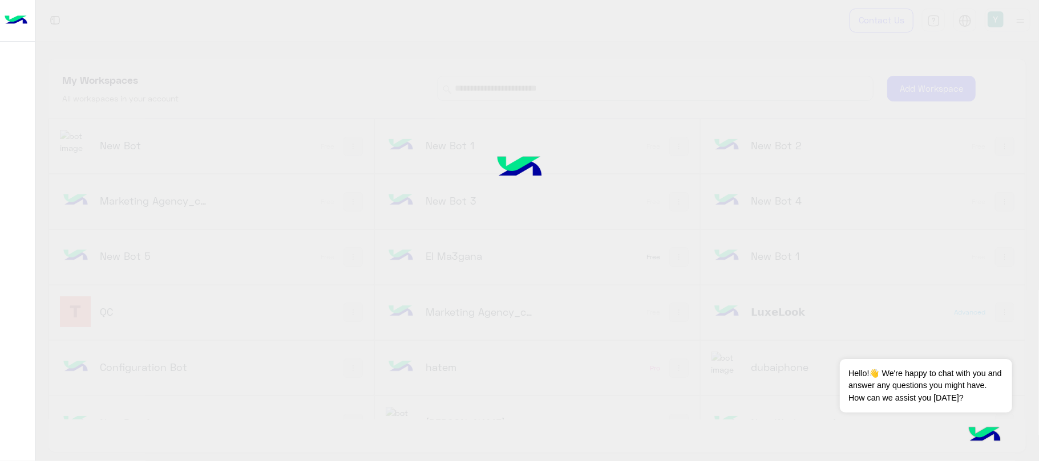
click at [278, 303] on div at bounding box center [519, 230] width 1039 height 461
click at [96, 311] on div at bounding box center [519, 230] width 1039 height 461
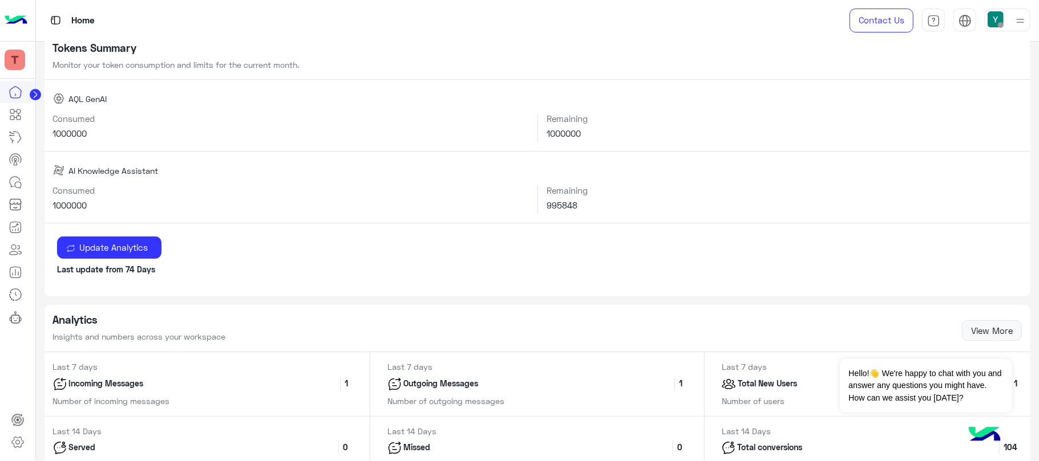
scroll to position [228, 0]
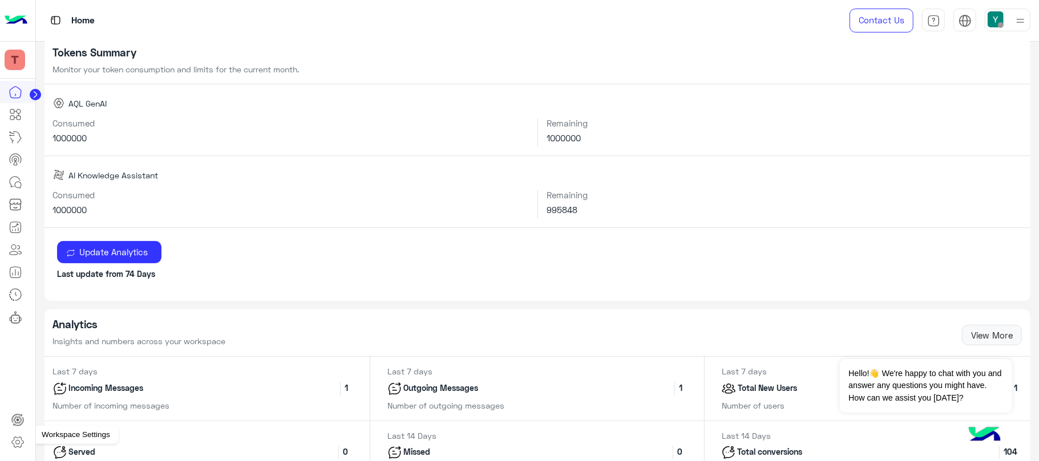
click at [11, 444] on icon at bounding box center [18, 443] width 14 height 14
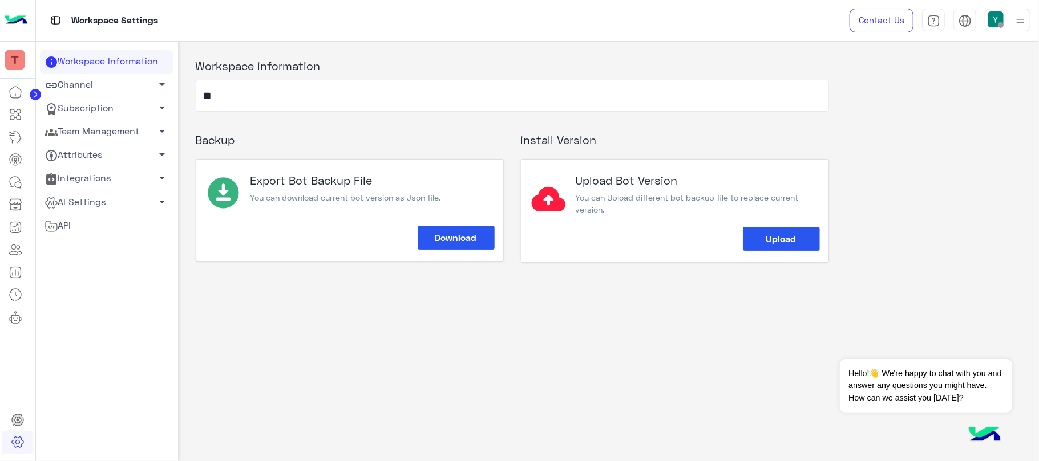
click at [83, 200] on link "AI Settings arrow_drop_down" at bounding box center [106, 201] width 133 height 23
click at [87, 237] on link "Voice Models" at bounding box center [106, 244] width 133 height 20
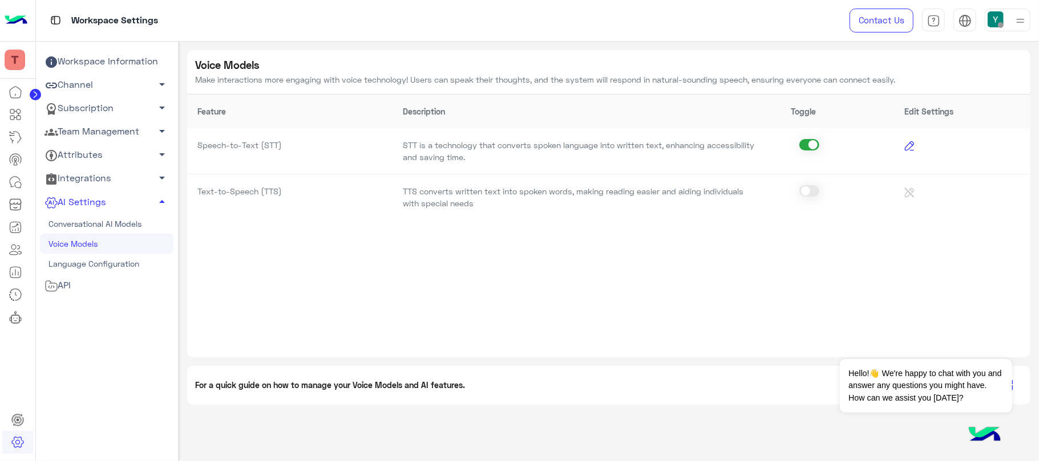
click at [16, 28] on img at bounding box center [16, 21] width 23 height 24
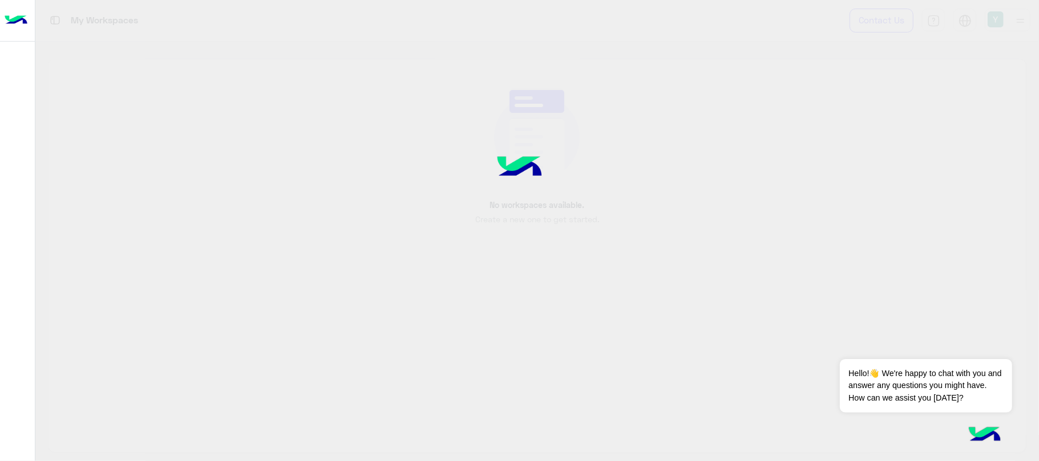
drag, startPoint x: 1038, startPoint y: 189, endPoint x: 1038, endPoint y: 237, distance: 47.9
click at [1038, 234] on div at bounding box center [519, 230] width 1039 height 461
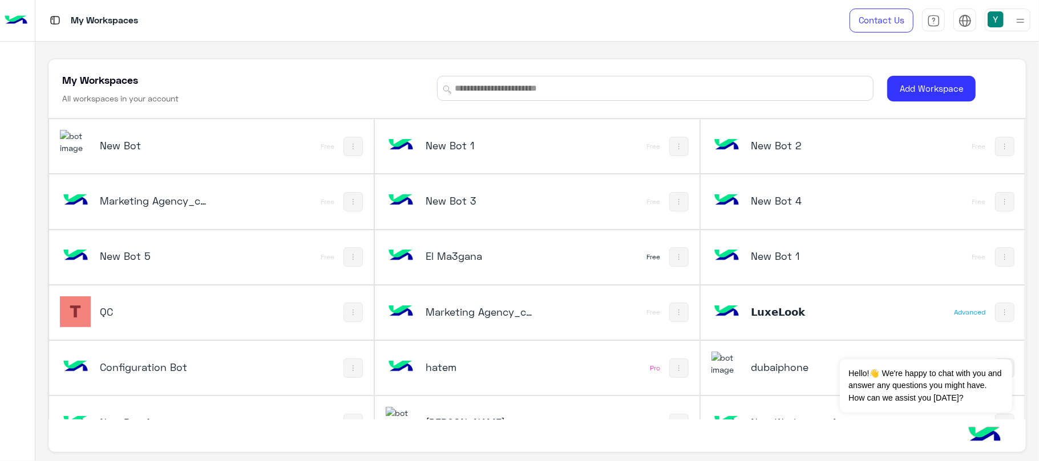
click at [115, 253] on h5 "New Bot 5" at bounding box center [154, 256] width 109 height 14
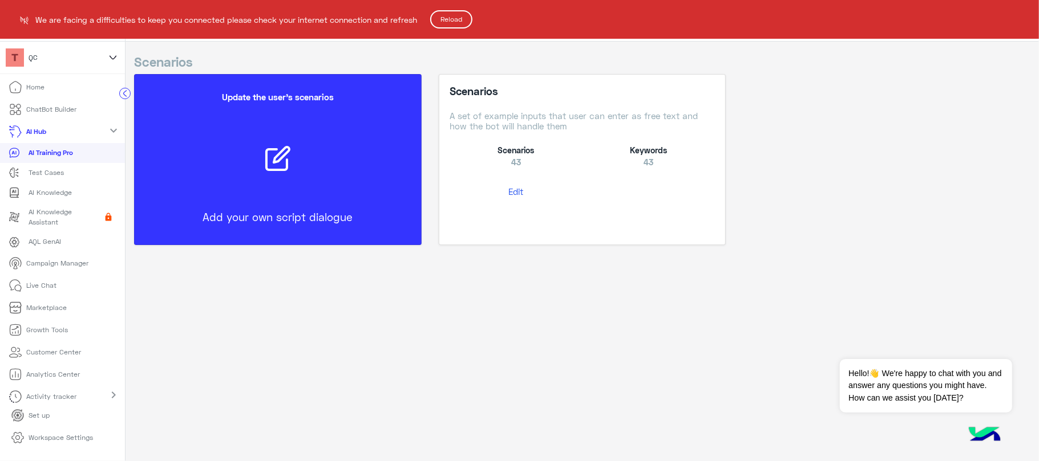
drag, startPoint x: 0, startPoint y: 0, endPoint x: 464, endPoint y: 19, distance: 464.1
click at [464, 19] on button "Reload" at bounding box center [451, 19] width 42 height 18
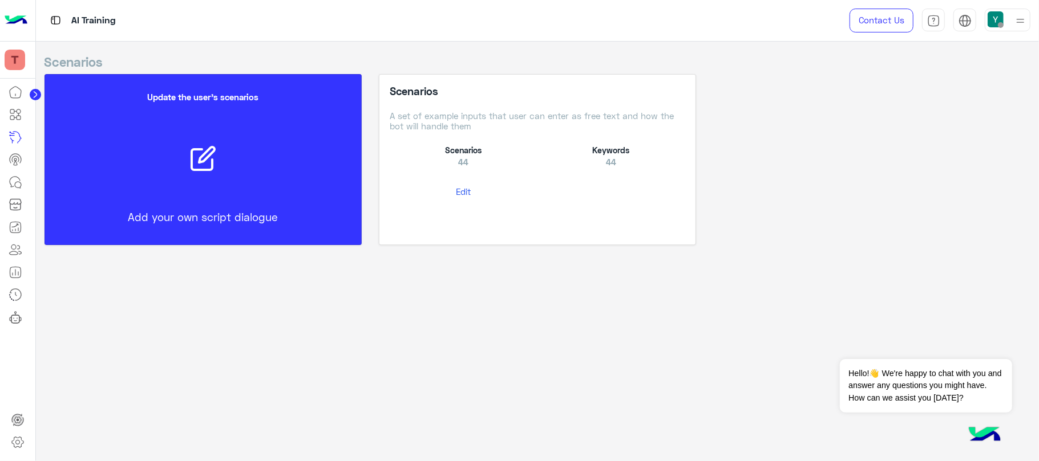
click at [468, 190] on button "Edit" at bounding box center [463, 191] width 147 height 21
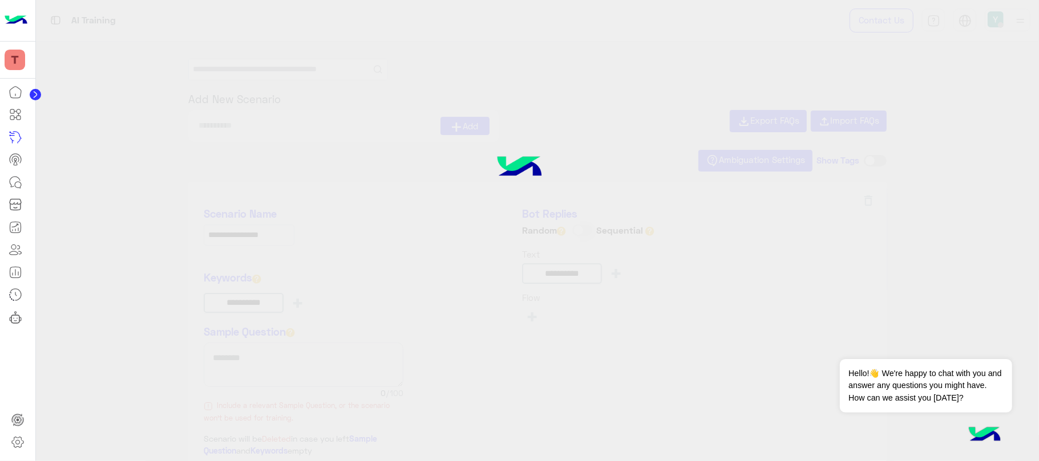
type input "**********"
type input "*****"
type input "****"
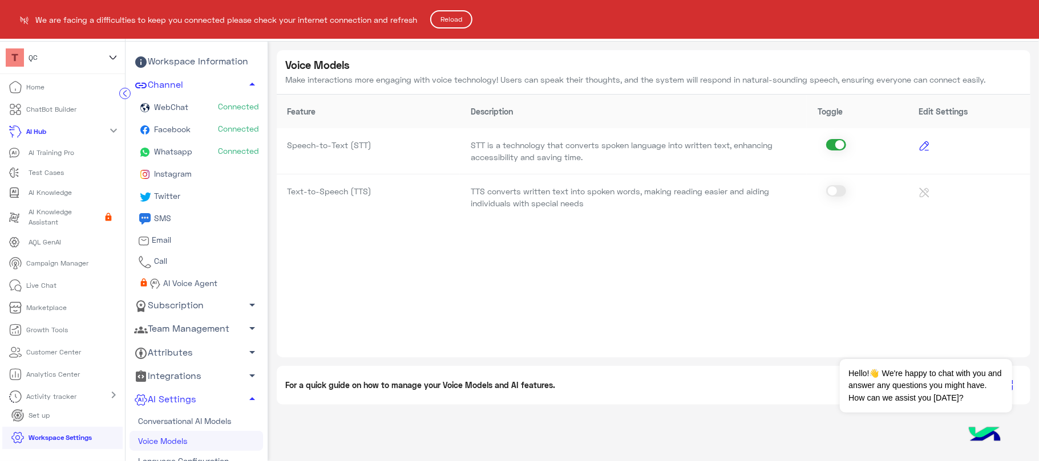
scroll to position [31, 0]
